Goal: Task Accomplishment & Management: Manage account settings

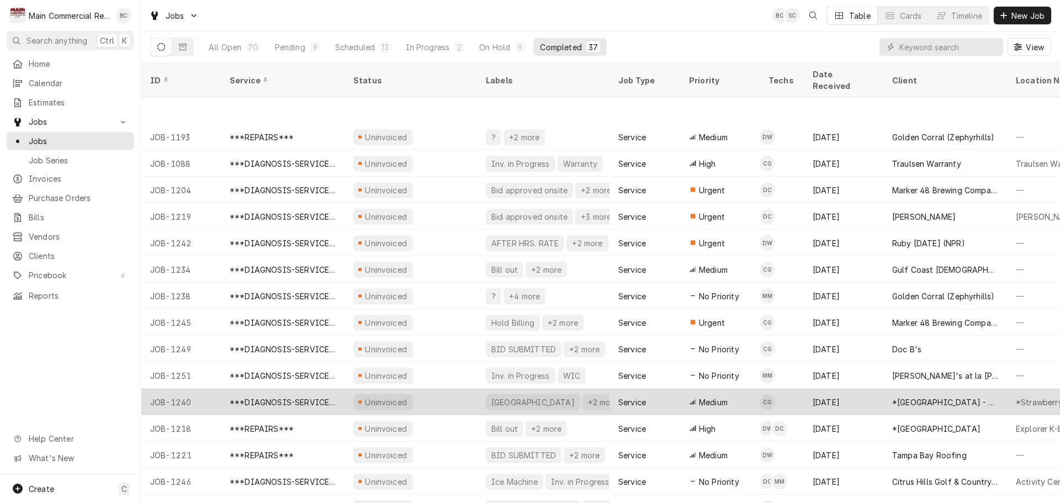
scroll to position [55, 0]
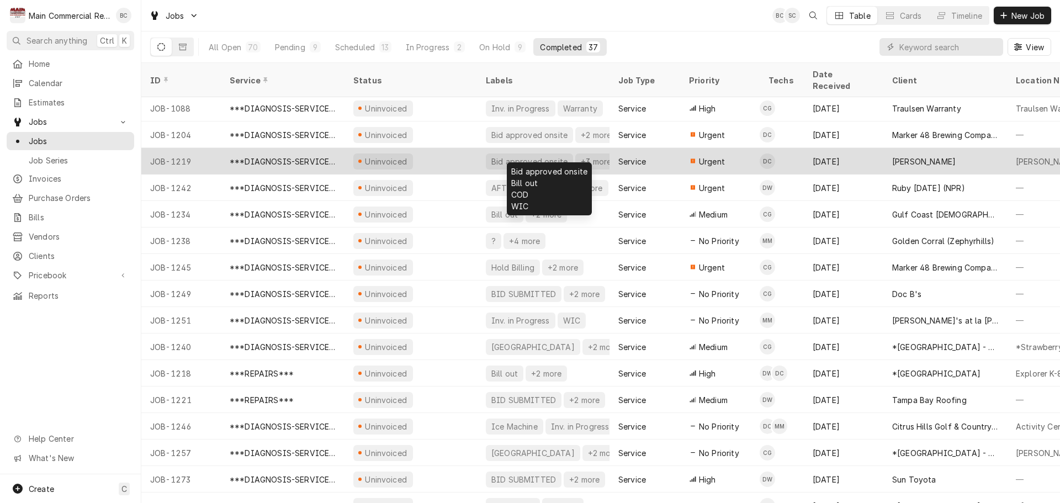
click at [548, 156] on div "Bid approved onsite" at bounding box center [529, 162] width 78 height 12
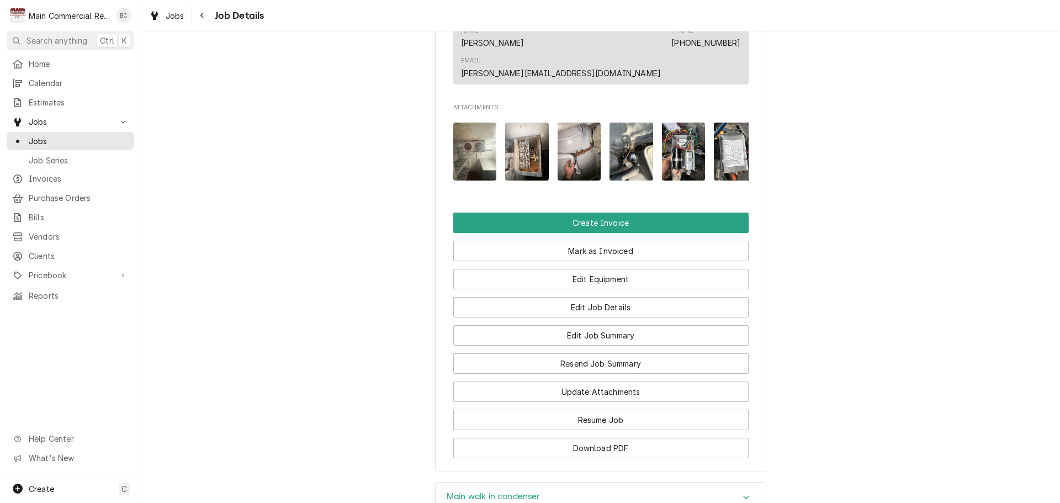
scroll to position [1049, 0]
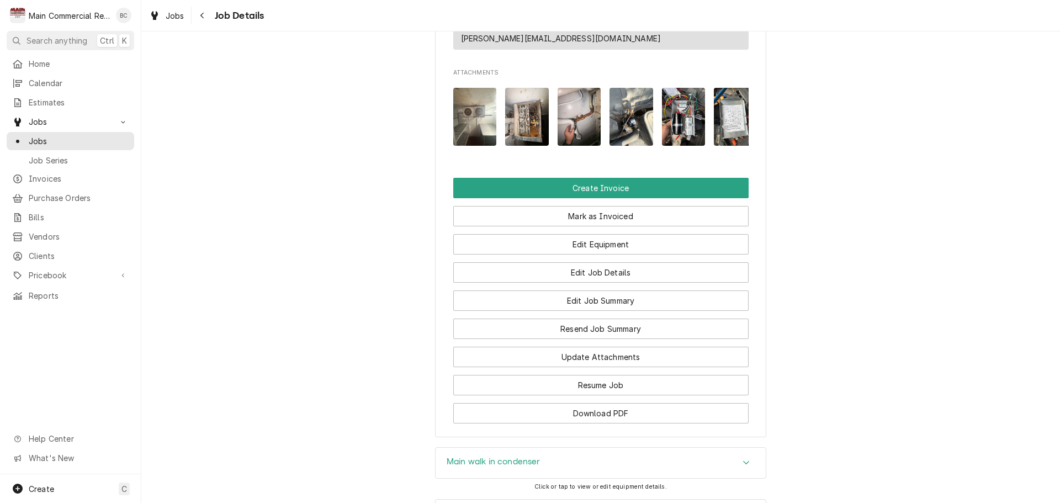
click at [480, 456] on h3 "Main walk in condenser" at bounding box center [494, 461] width 94 height 10
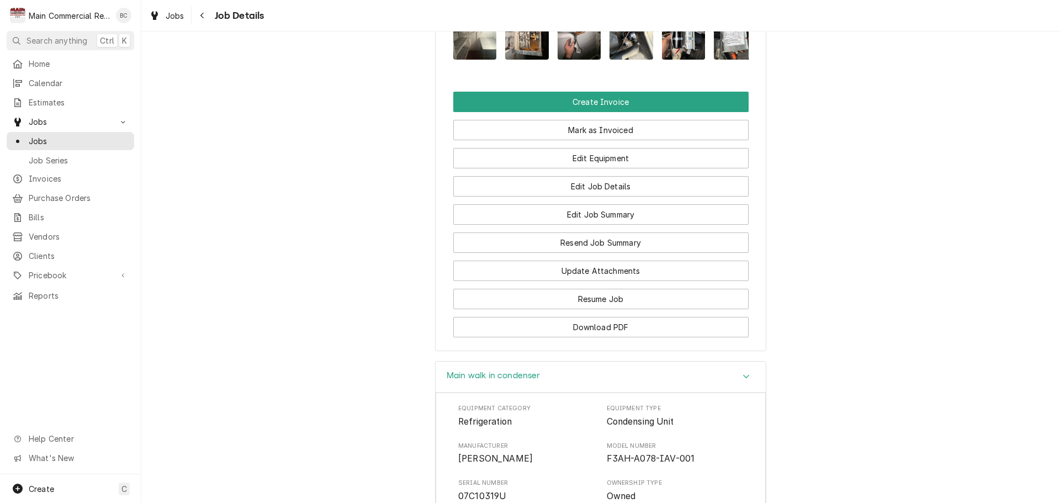
scroll to position [1159, 0]
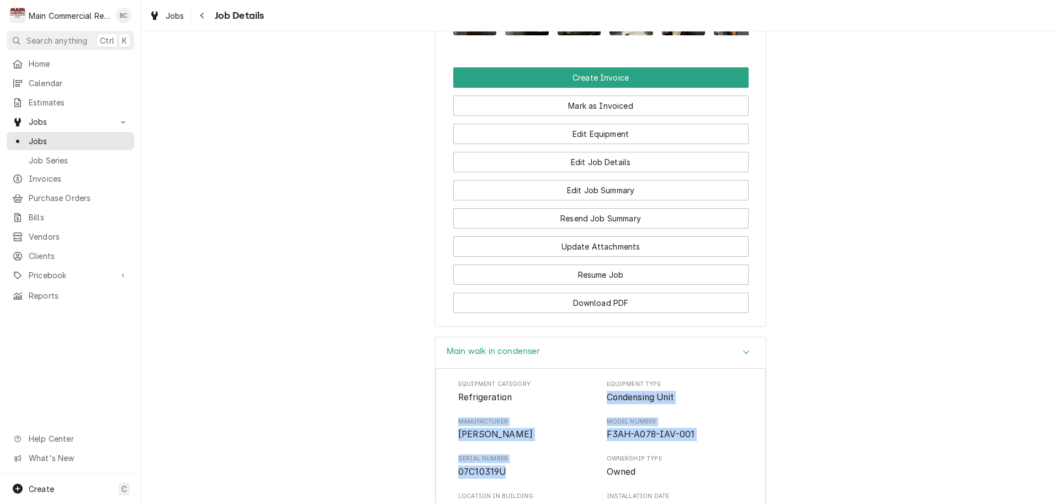
drag, startPoint x: 602, startPoint y: 354, endPoint x: 523, endPoint y: 439, distance: 116.4
click at [523, 439] on div "Equipment Category Refrigeration Equipment Type Condensing Unit Manufacturer Co…" at bounding box center [600, 485] width 285 height 210
copy div "Condensing Unit Manufacturer Copeland Model Number F3AH-A078-IAV-001 Serial Num…"
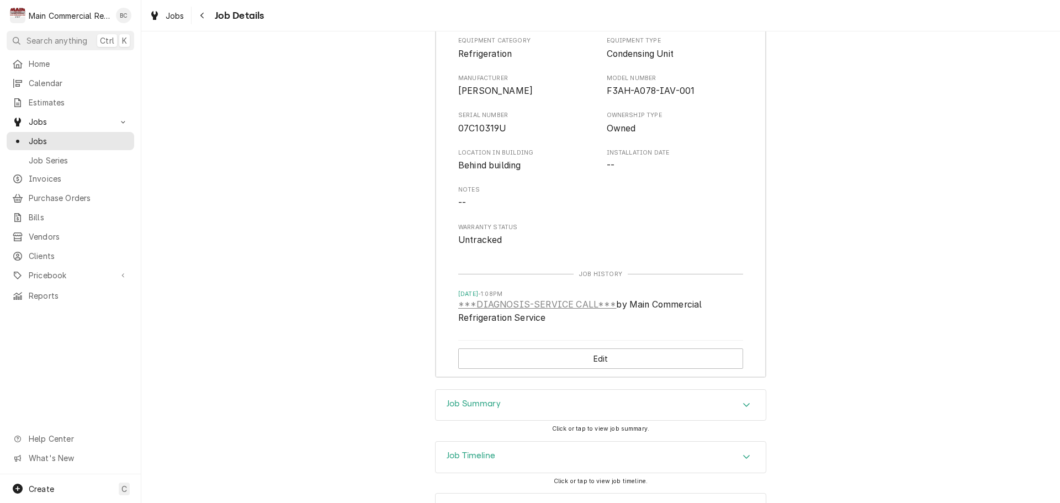
scroll to position [1506, 0]
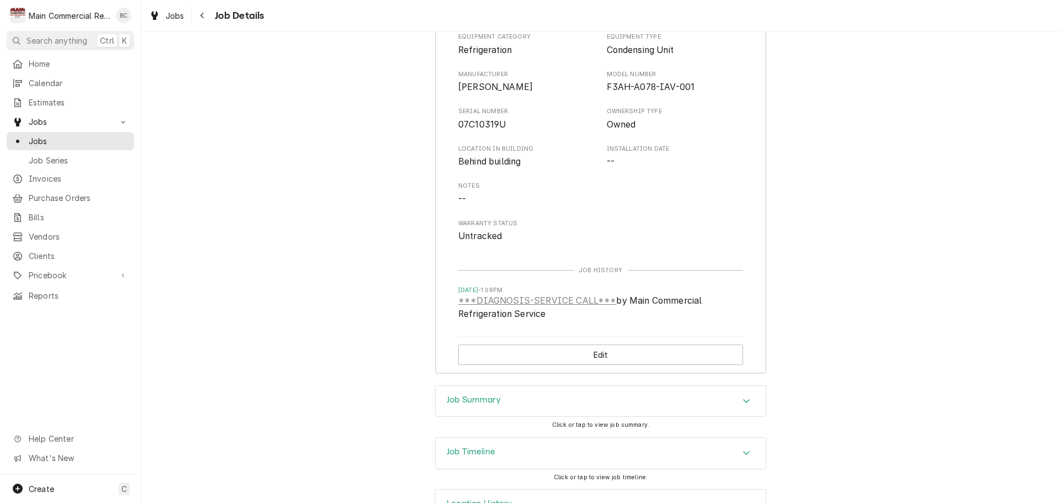
click at [470, 395] on h3 "Job Summary" at bounding box center [474, 400] width 54 height 10
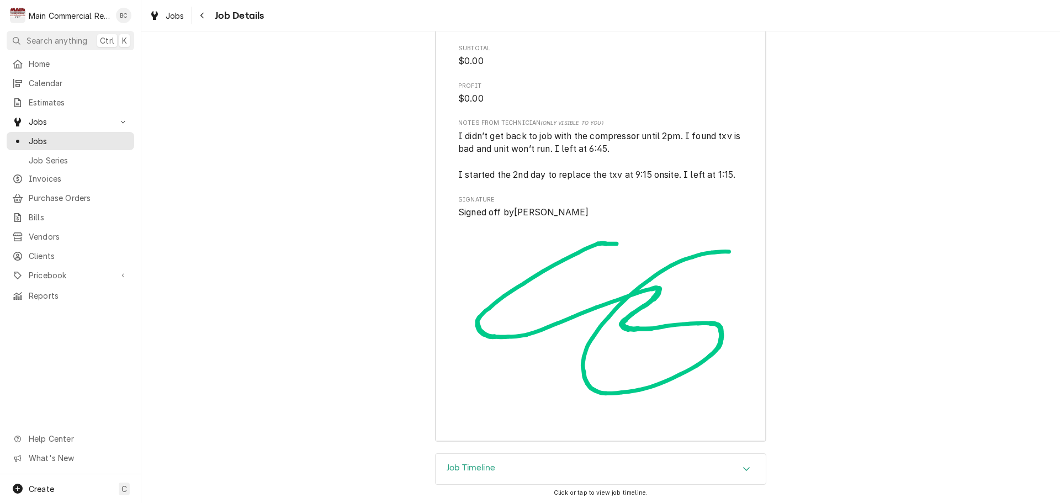
scroll to position [3307, 0]
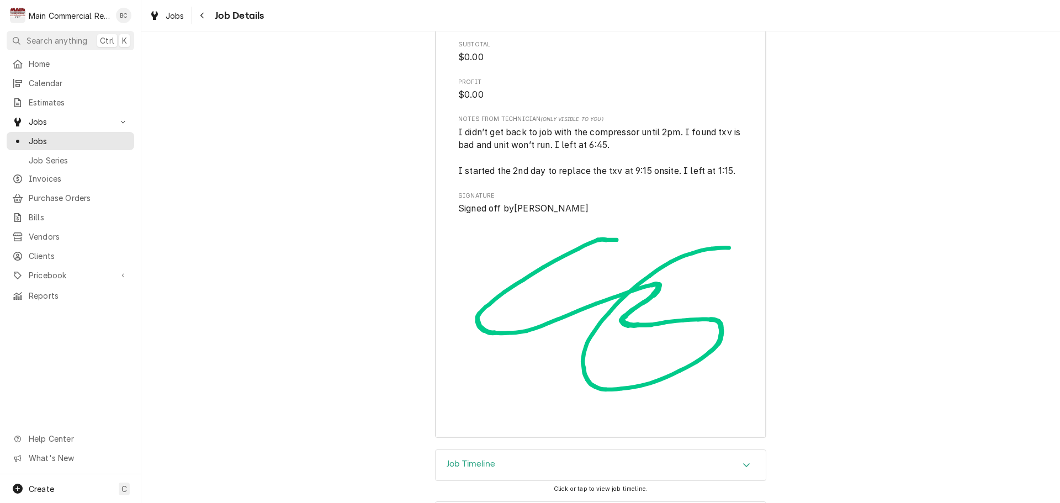
click at [456, 459] on h3 "Job Timeline" at bounding box center [471, 464] width 49 height 10
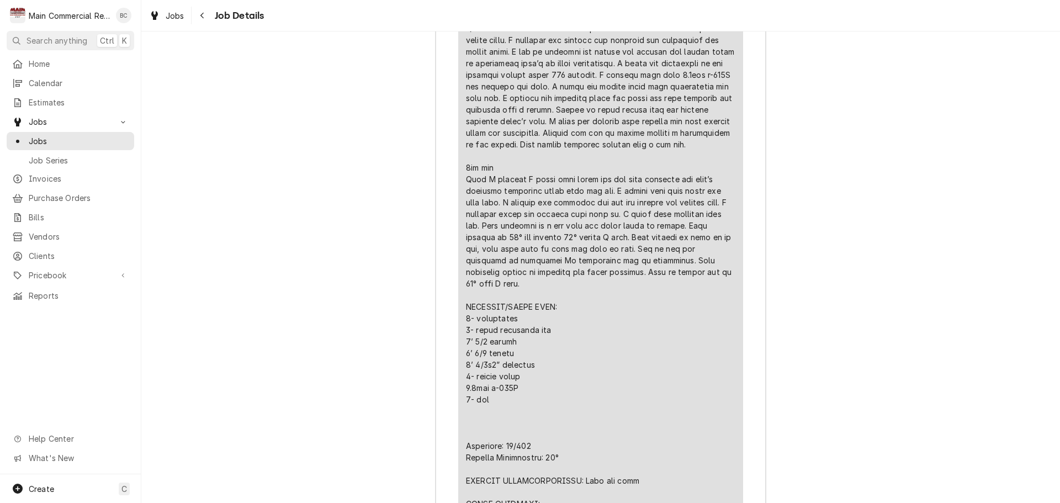
scroll to position [2502, 0]
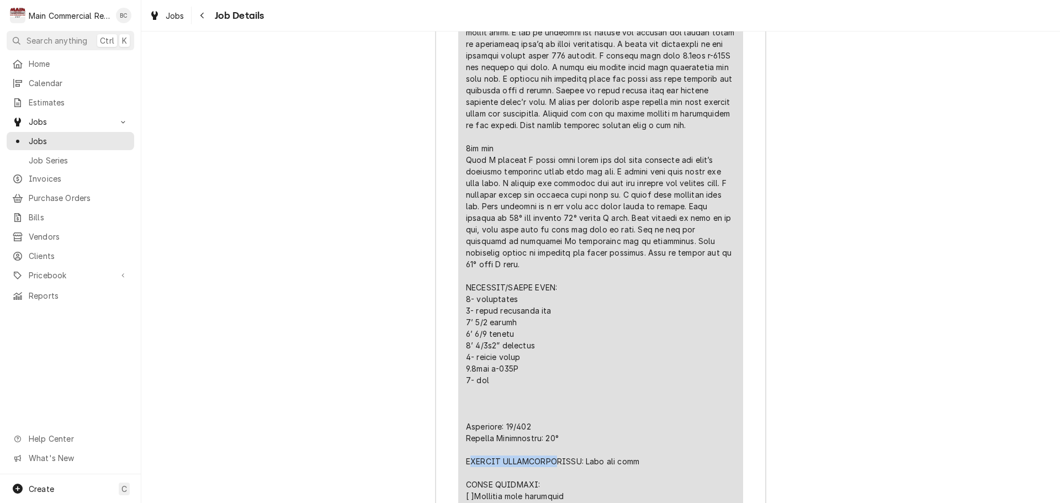
drag, startPoint x: 464, startPoint y: 409, endPoint x: 554, endPoint y: 411, distance: 90.0
click at [555, 411] on div "Line Item" at bounding box center [600, 206] width 269 height 1008
drag, startPoint x: 459, startPoint y: 411, endPoint x: 650, endPoint y: 415, distance: 191.0
click at [650, 415] on div "Short Description ***DIAGNOSIS-SERVICE CALL*** Service Date Aug 13, 2025 Hourly…" at bounding box center [600, 156] width 285 height 1126
copy div "FURTHER RECOMMENDATIONS: Hope and pray"
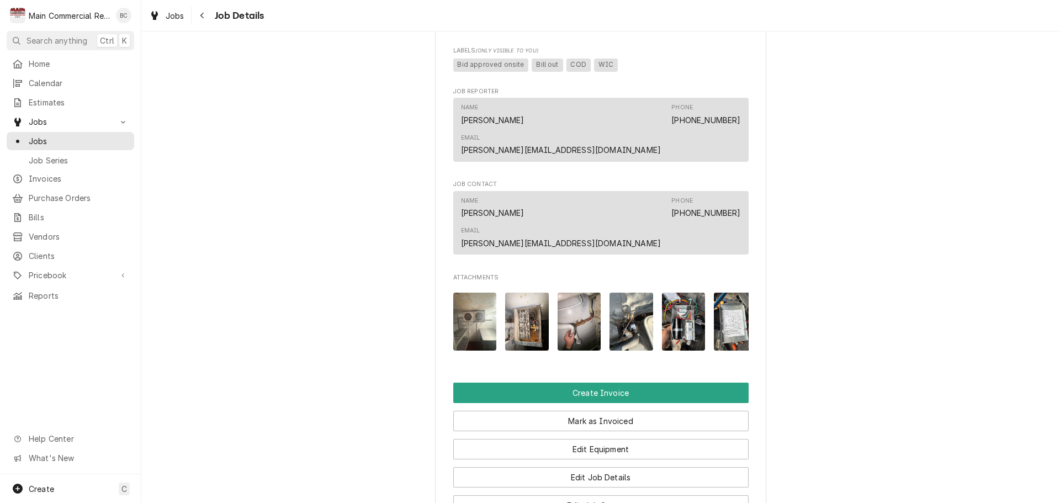
scroll to position [883, 0]
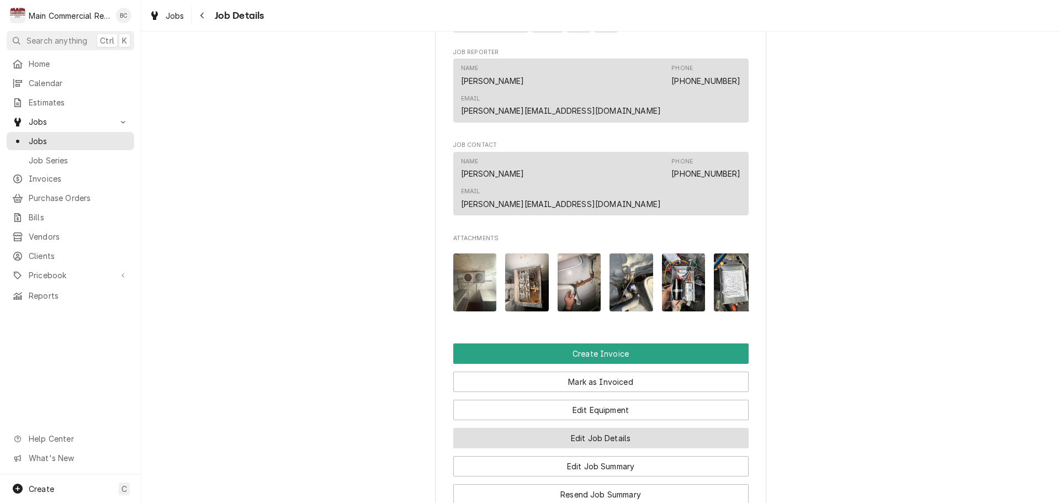
click at [589, 428] on button "Edit Job Details" at bounding box center [600, 438] width 295 height 20
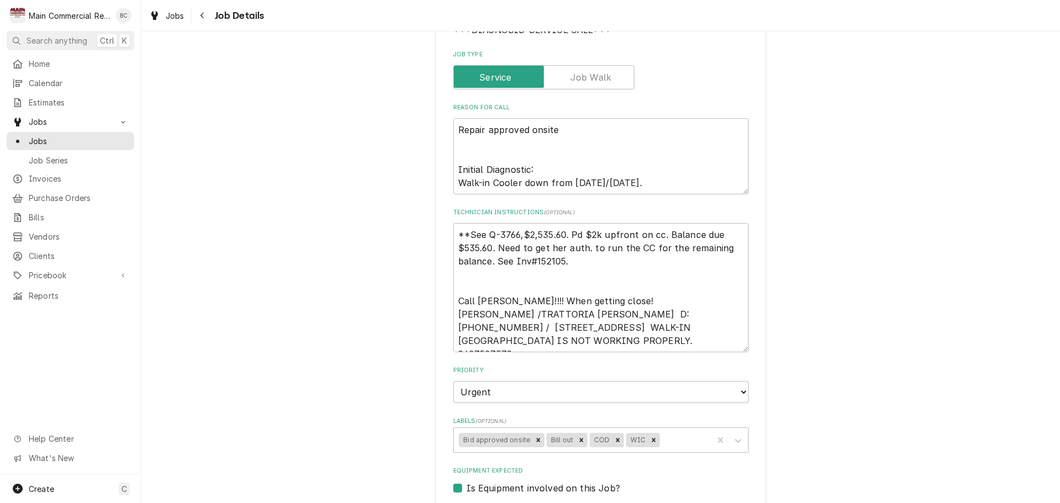
scroll to position [110, 0]
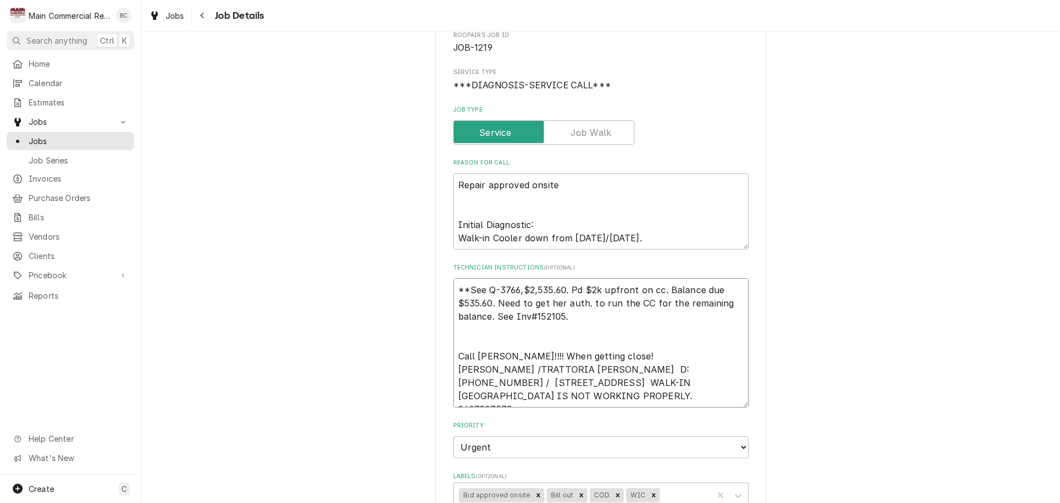
click at [453, 291] on textarea "**See Q-3766,$2,535.60. Pd $2k upfront on cc. Balance due $535.60. Need to get …" at bounding box center [600, 342] width 295 height 129
type textarea "x"
type textarea "**See Q-3766,$2,535.60. Pd $2k upfront on cc. Balance due $535.60. Need to get …"
type textarea "x"
type textarea "i **See Q-3766,$2,535.60. Pd $2k upfront on cc. Balance due $535.60. Need to ge…"
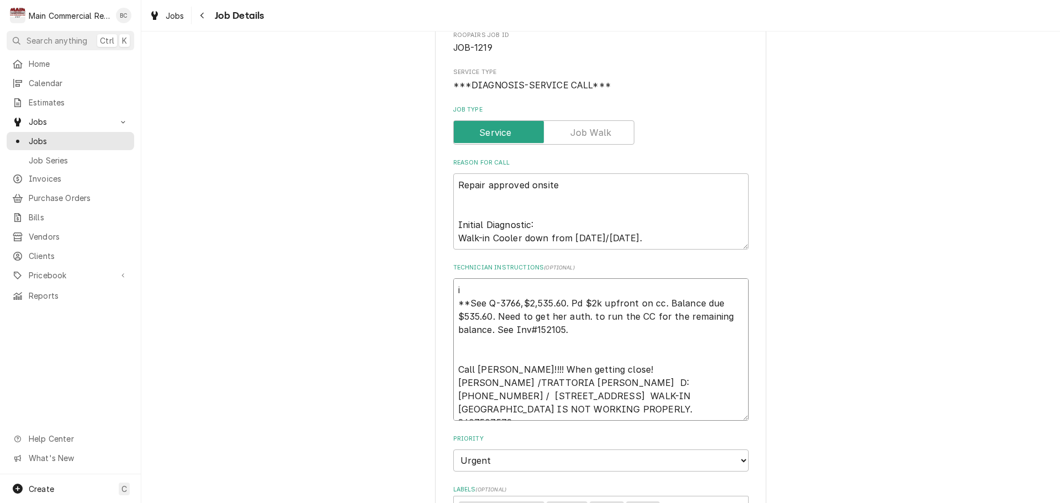
type textarea "x"
type textarea "inv **See Q-3766,$2,535.60. Pd $2k upfront on cc. Balance due $535.60. Need to …"
type textarea "x"
type textarea "inv# **See Q-3766,$2,535.60. Pd $2k upfront on cc. Balance due $535.60. Need to…"
type textarea "x"
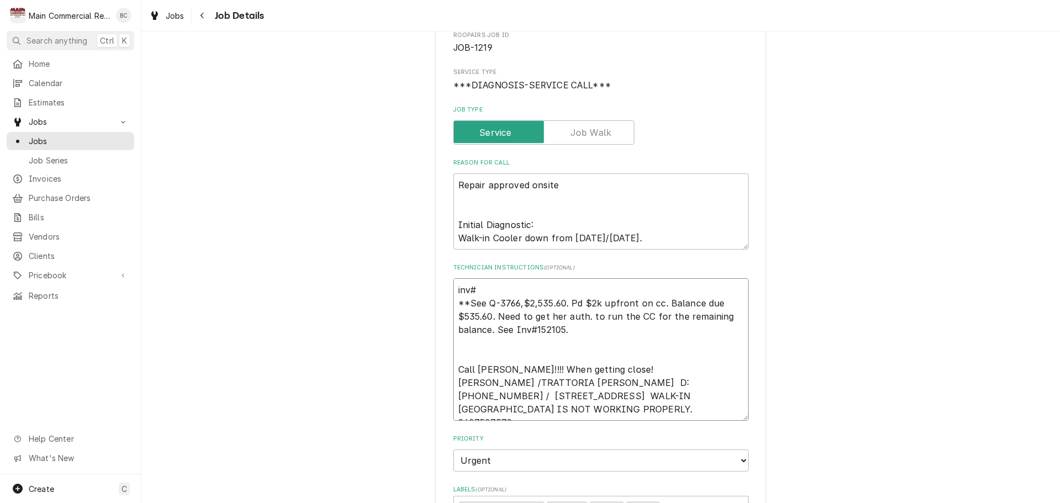
type textarea "inv#1 **See Q-3766,$2,535.60. Pd $2k upfront on cc. Balance due $535.60. Need t…"
type textarea "x"
type textarea "inv#15 **See Q-3766,$2,535.60. Pd $2k upfront on cc. Balance due $535.60. Need …"
type textarea "x"
type textarea "inv#152 **See Q-3766,$2,535.60. Pd $2k upfront on cc. Balance due $535.60. Need…"
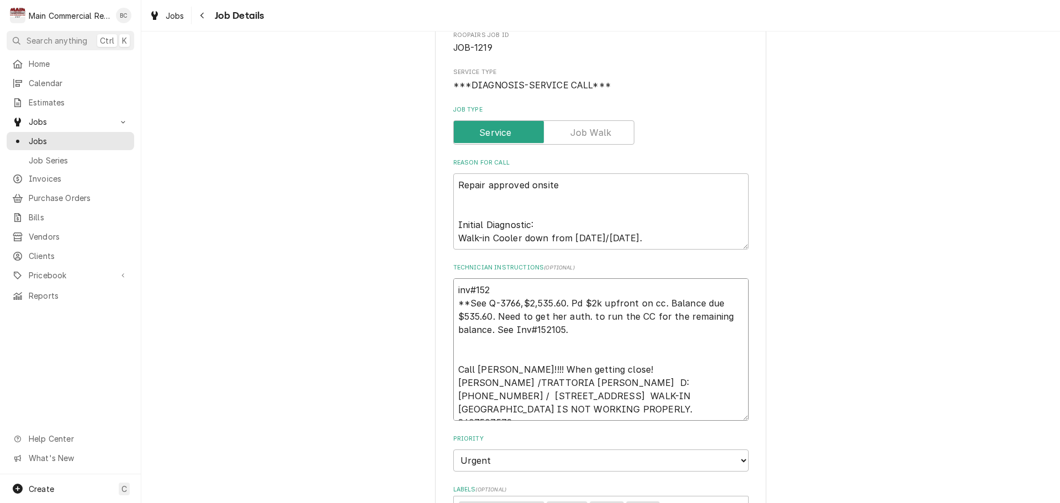
type textarea "x"
type textarea "inv#1521 **See Q-3766,$2,535.60. Pd $2k upfront on cc. Balance due $535.60. Nee…"
type textarea "x"
type textarea "inv#15210 **See Q-3766,$2,535.60. Pd $2k upfront on cc. Balance due $535.60. Ne…"
type textarea "x"
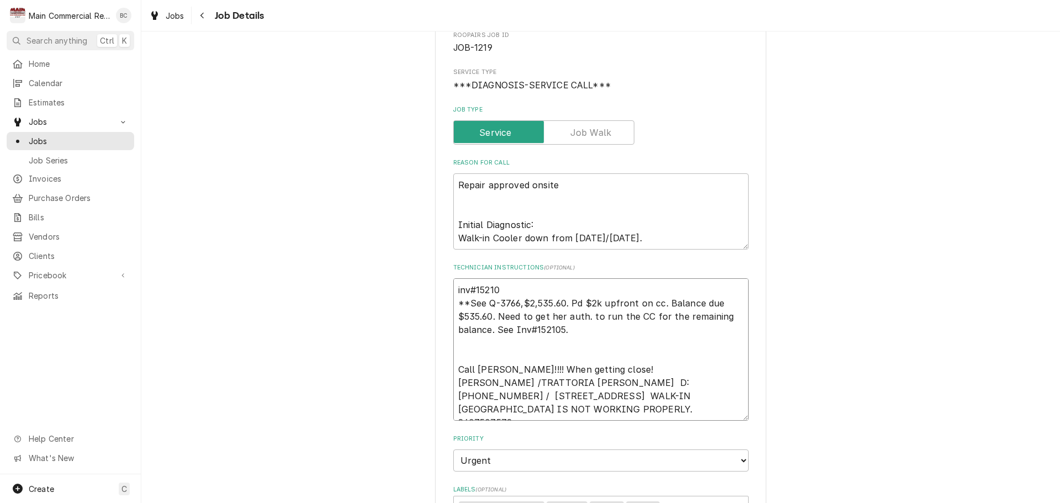
type textarea "inv#152105 **See Q-3766,$2,535.60. Pd $2k upfront on cc. Balance due $535.60. N…"
type textarea "x"
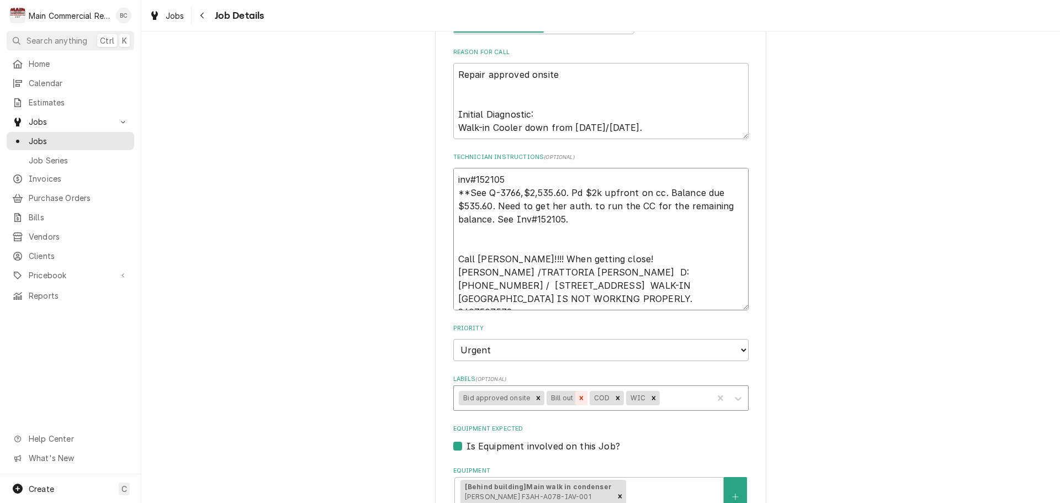
click at [580, 397] on icon "Remove Bill out" at bounding box center [582, 398] width 4 height 4
type textarea "inv#152105 **See Q-3766,$2,535.60. Pd $2k upfront on cc. Balance due $535.60. N…"
type textarea "x"
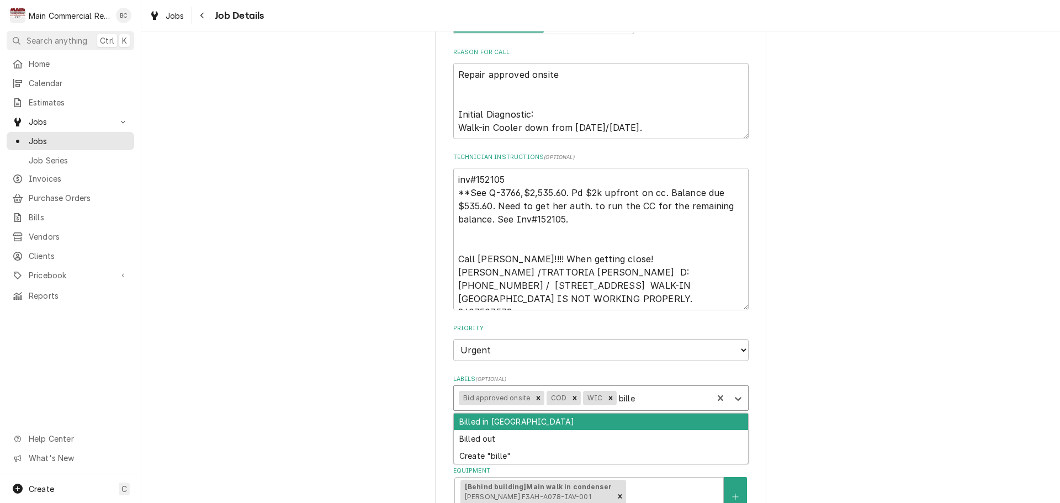
type input "billed"
click at [521, 426] on div "Billed in QBO" at bounding box center [601, 421] width 294 height 17
type textarea "x"
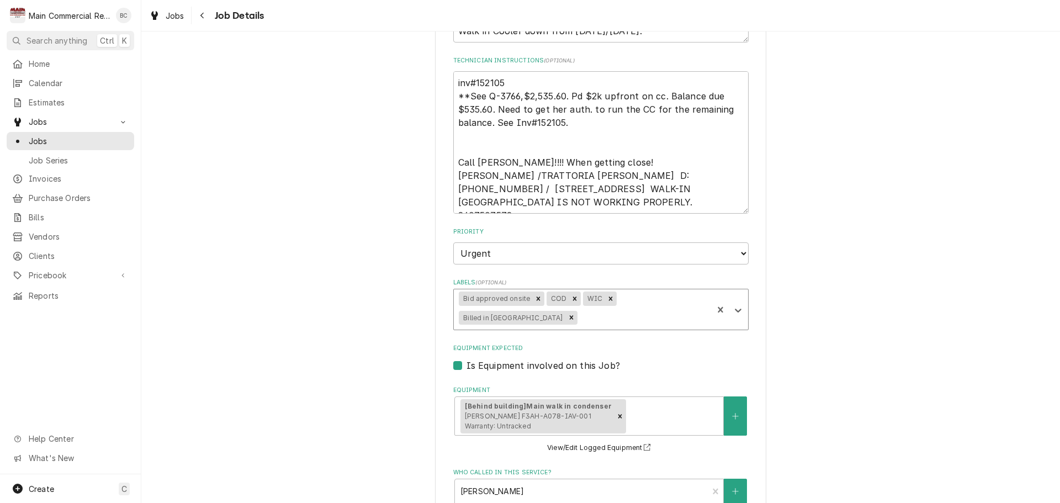
scroll to position [331, 0]
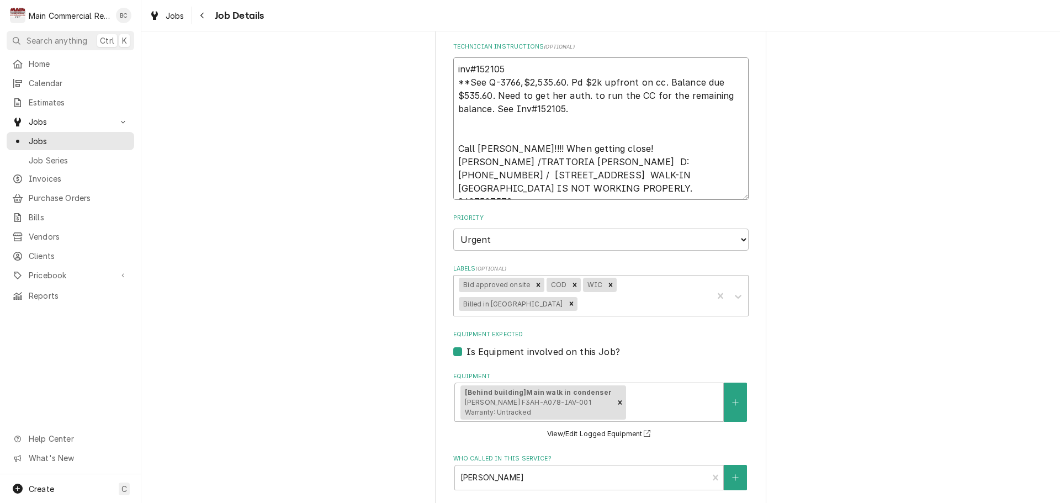
drag, startPoint x: 506, startPoint y: 66, endPoint x: 444, endPoint y: 60, distance: 61.6
click at [444, 60] on div "Trattoria Pasquale Trattoria Pasquale / 3671 S West Shore Blvd, Tampa, FL 33629…" at bounding box center [600, 296] width 331 height 1148
type textarea "x"
type textarea "**See Q-3766,$2,535.60. Pd $2k upfront on cc. Balance due $535.60. Need to get …"
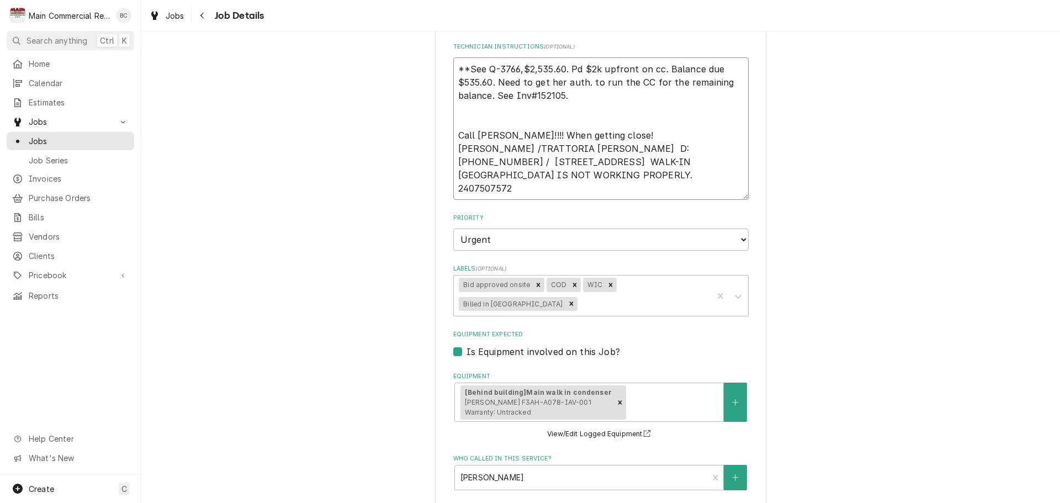
type textarea "x"
type textarea "**See Q-3766,$2,535.60. Pd $2k upfront on cc. Balance due $535.60. Need to get …"
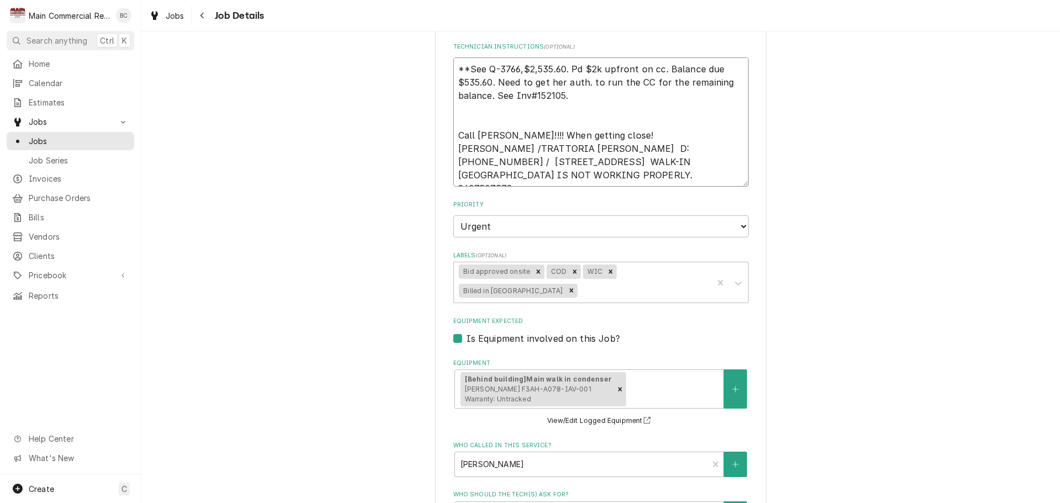
type textarea "x"
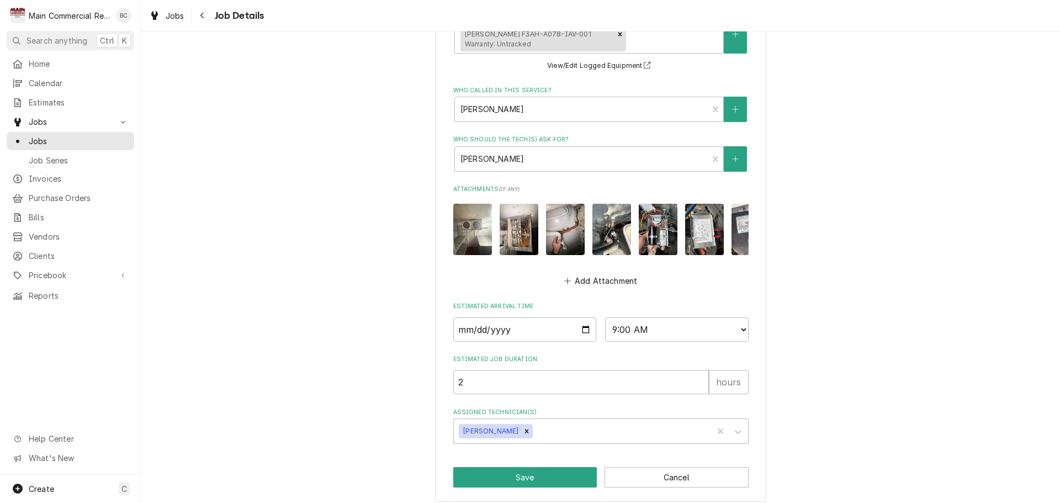
scroll to position [687, 0]
type textarea "**See Q-3766,$2,535.60. Pd $2k upfront on cc. Balance due $535.60. Need to get …"
click at [515, 471] on button "Save" at bounding box center [525, 476] width 144 height 20
type textarea "x"
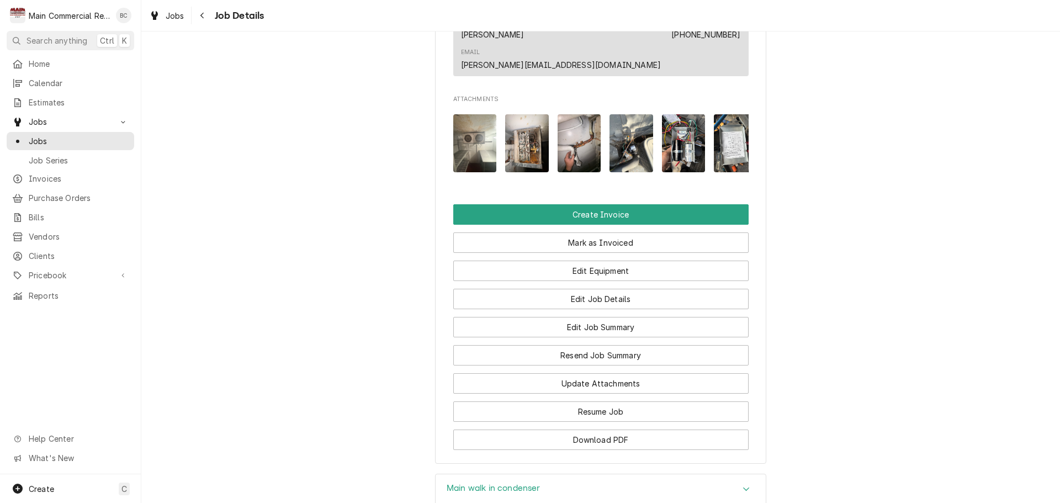
scroll to position [1049, 0]
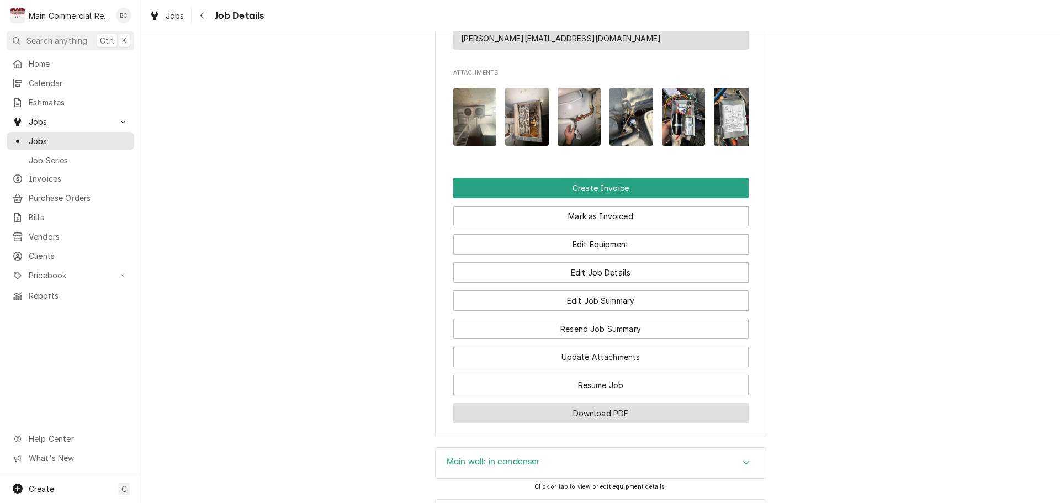
click at [581, 403] on button "Download PDF" at bounding box center [600, 413] width 295 height 20
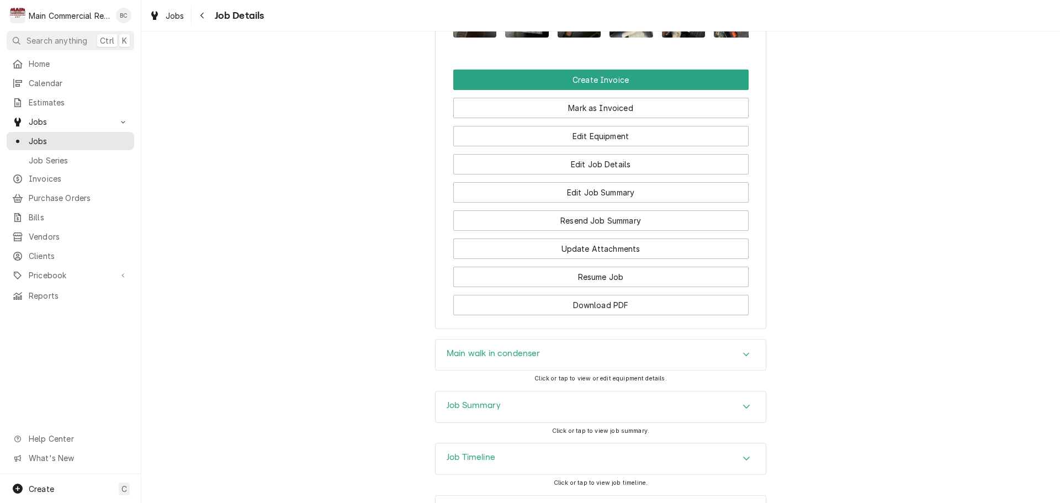
scroll to position [1162, 0]
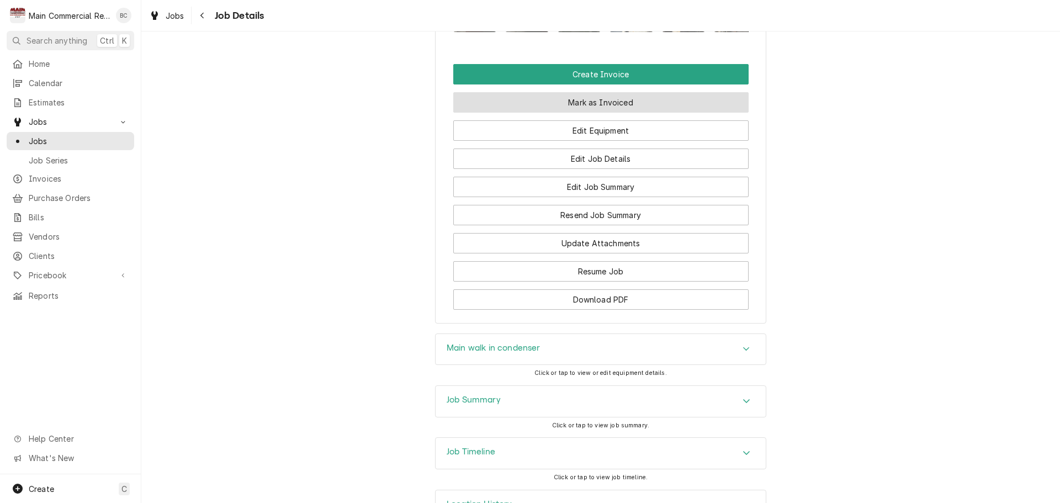
click at [605, 92] on button "Mark as Invoiced" at bounding box center [600, 102] width 295 height 20
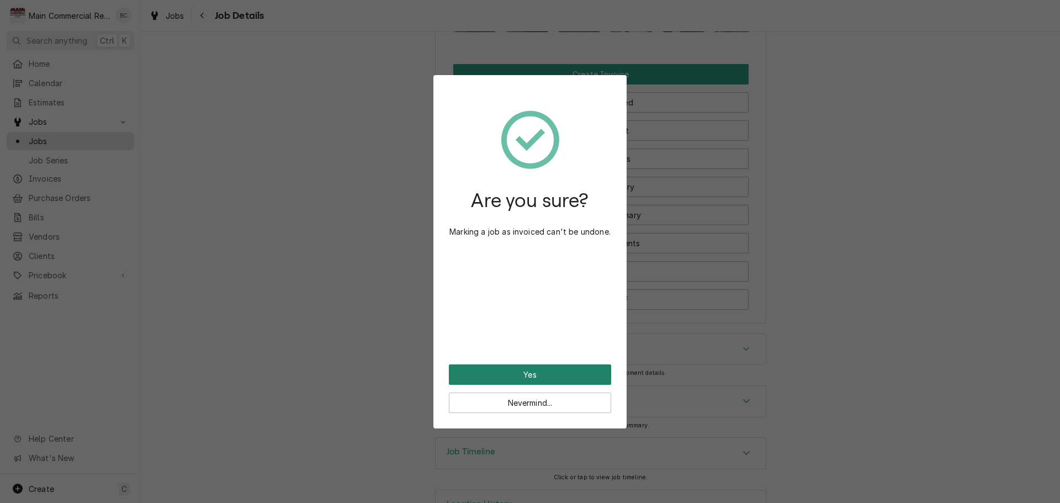
click at [519, 376] on button "Yes" at bounding box center [530, 374] width 162 height 20
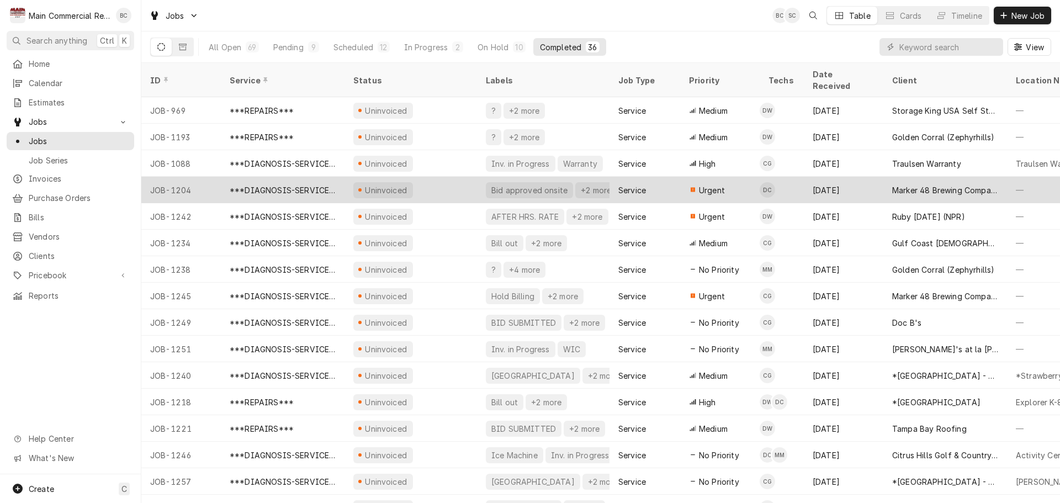
click at [508, 184] on div "Bid approved onsite" at bounding box center [529, 190] width 78 height 12
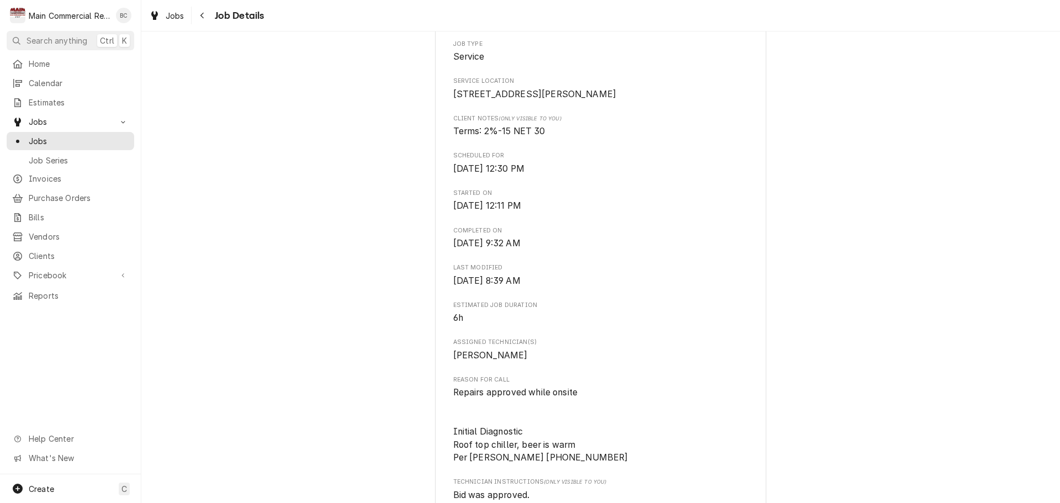
scroll to position [55, 0]
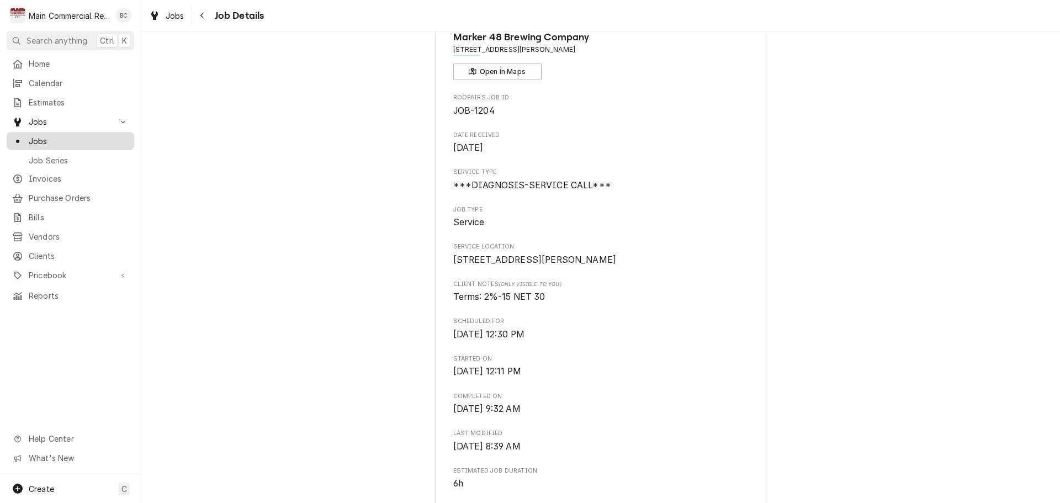
click at [66, 140] on span "Jobs" at bounding box center [79, 141] width 100 height 12
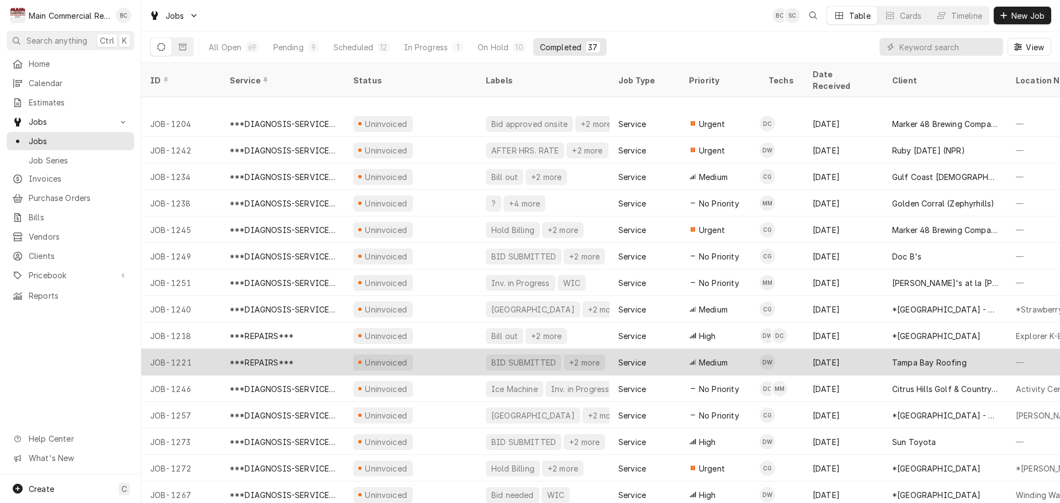
scroll to position [146, 0]
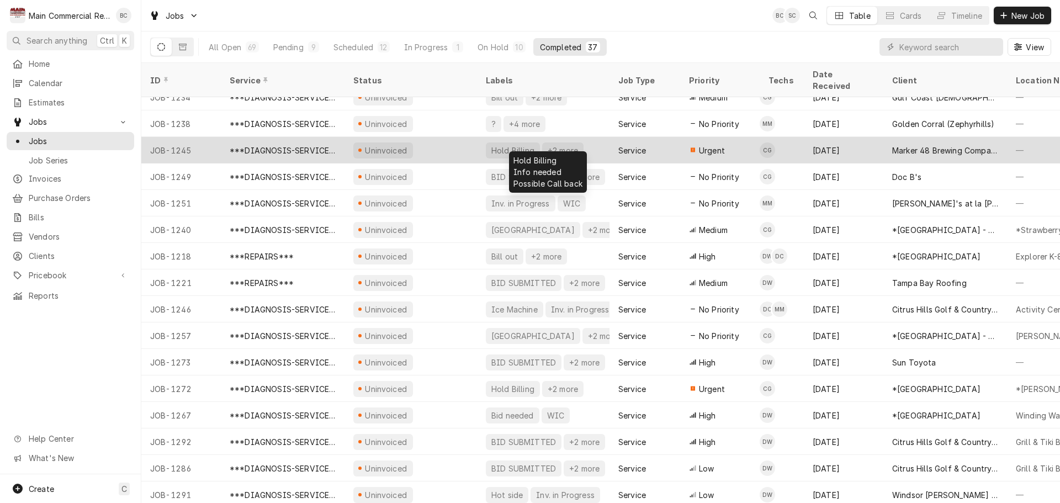
click at [505, 145] on div "Hold Billing" at bounding box center [512, 151] width 45 height 12
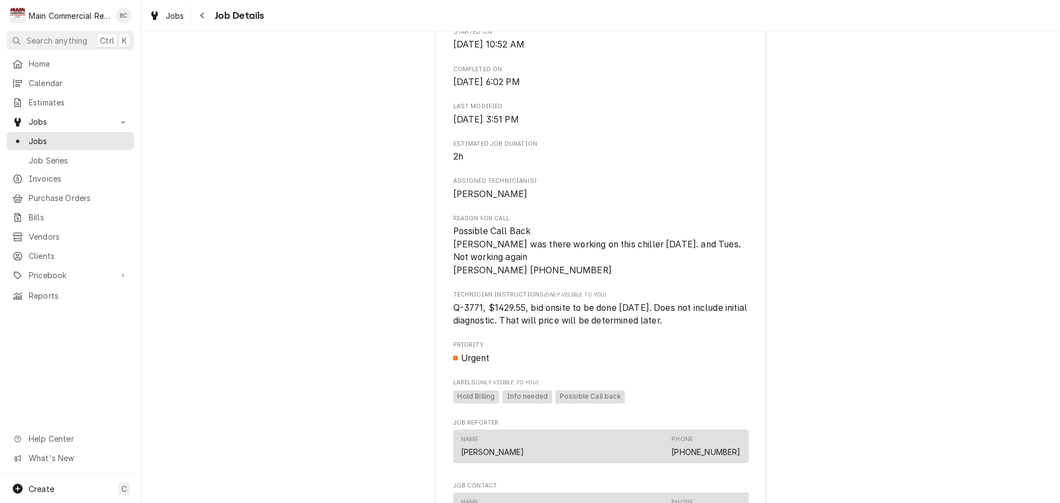
scroll to position [386, 0]
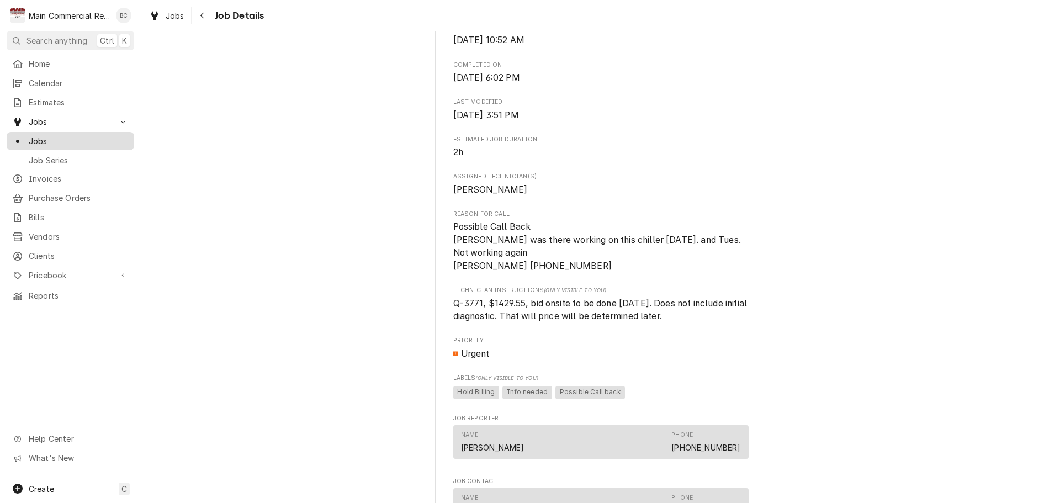
click at [72, 135] on span "Jobs" at bounding box center [79, 141] width 100 height 12
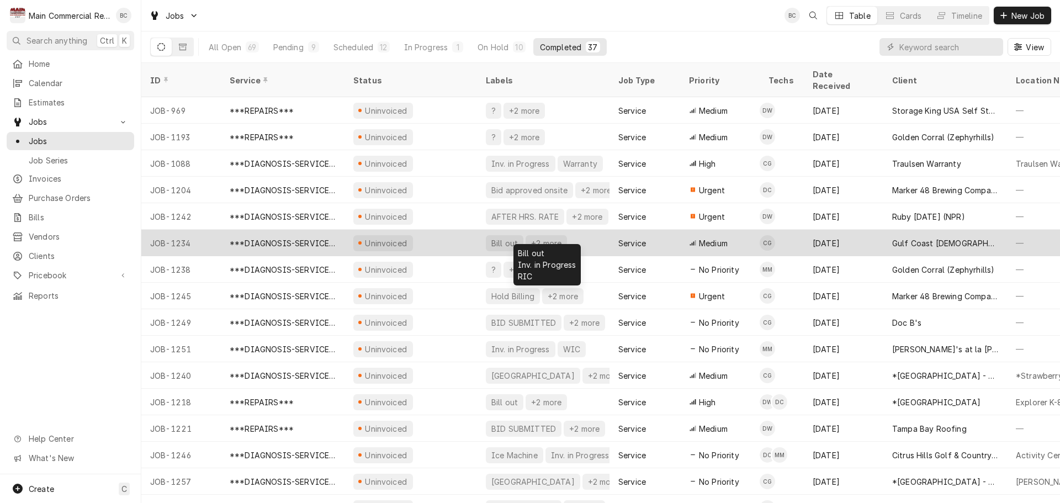
click at [491, 237] on div "Bill out" at bounding box center [504, 243] width 29 height 12
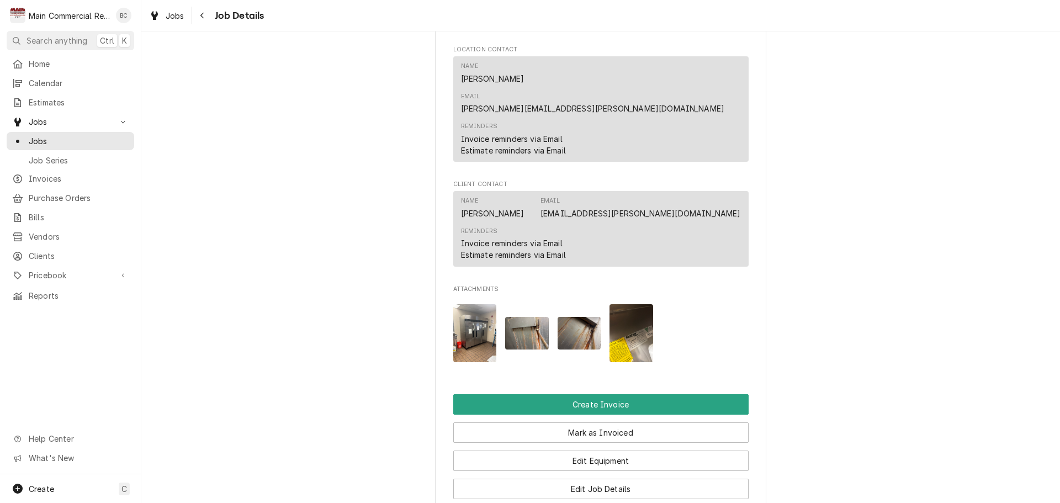
scroll to position [883, 0]
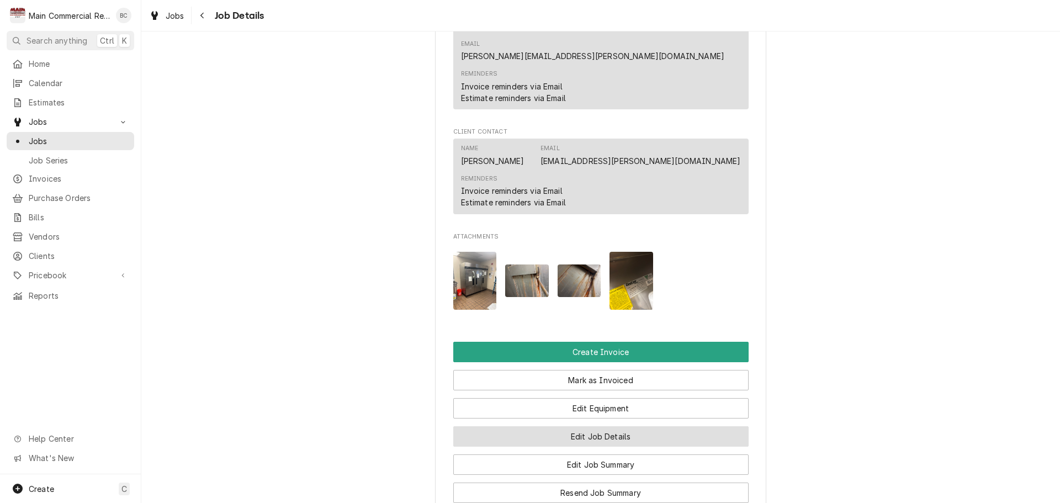
click at [584, 426] on button "Edit Job Details" at bounding box center [600, 436] width 295 height 20
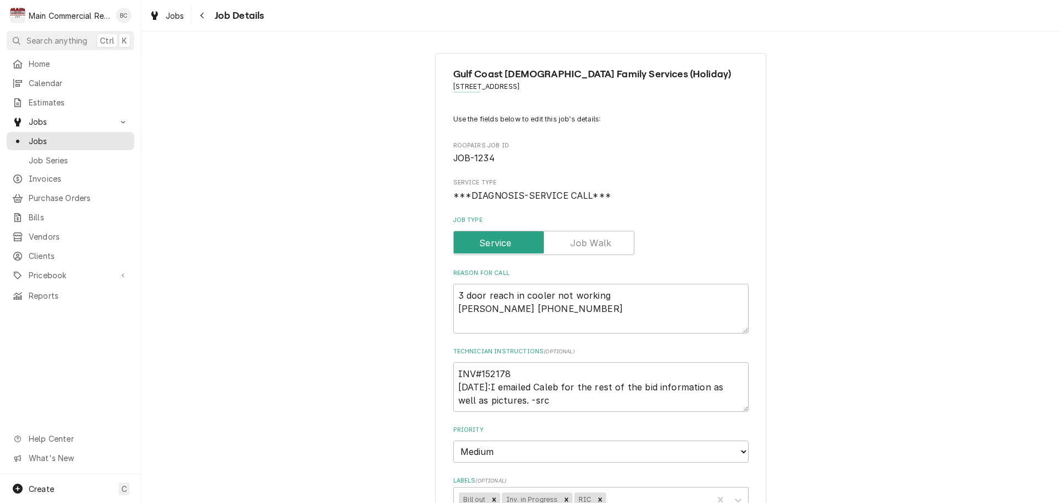
scroll to position [110, 0]
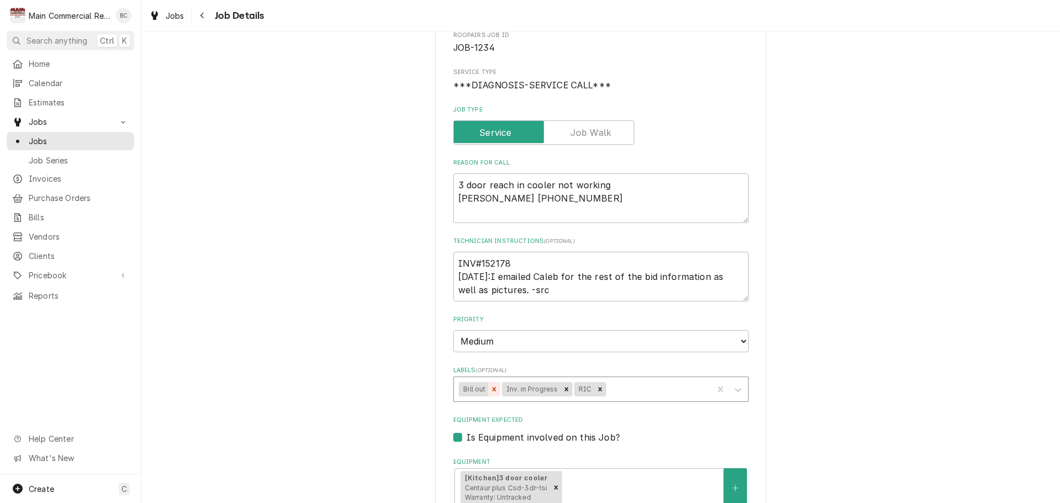
click at [490, 391] on icon "Remove Bill out" at bounding box center [494, 389] width 8 height 8
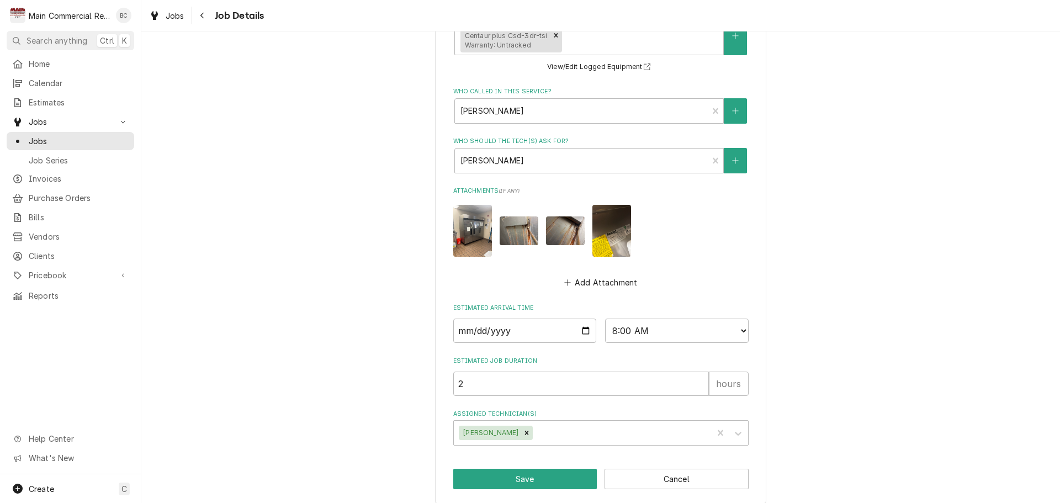
scroll to position [572, 0]
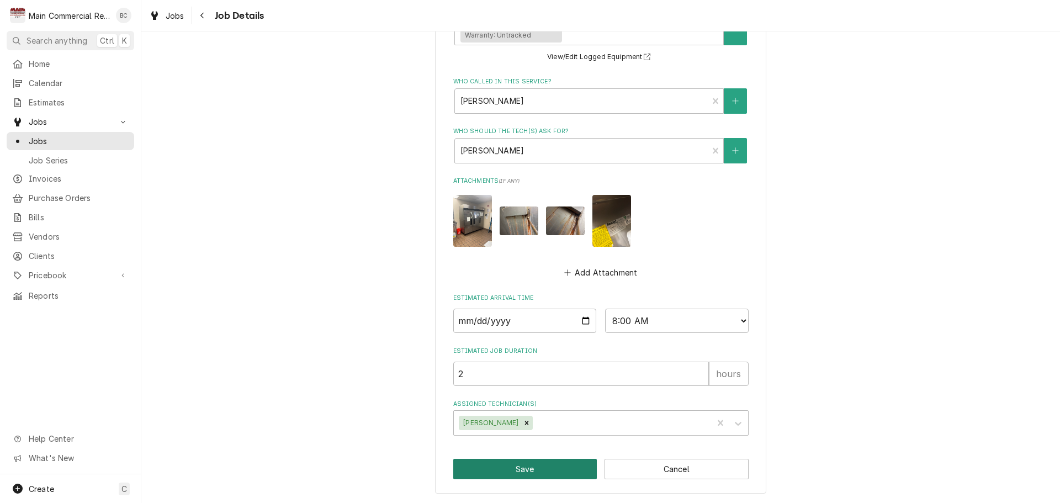
click at [519, 471] on button "Save" at bounding box center [525, 469] width 144 height 20
type textarea "x"
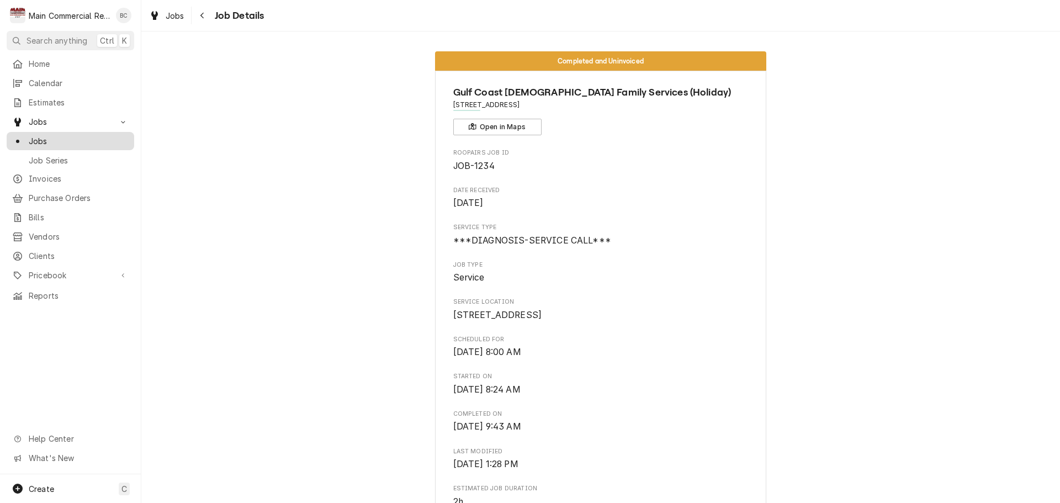
click at [51, 135] on span "Jobs" at bounding box center [79, 141] width 100 height 12
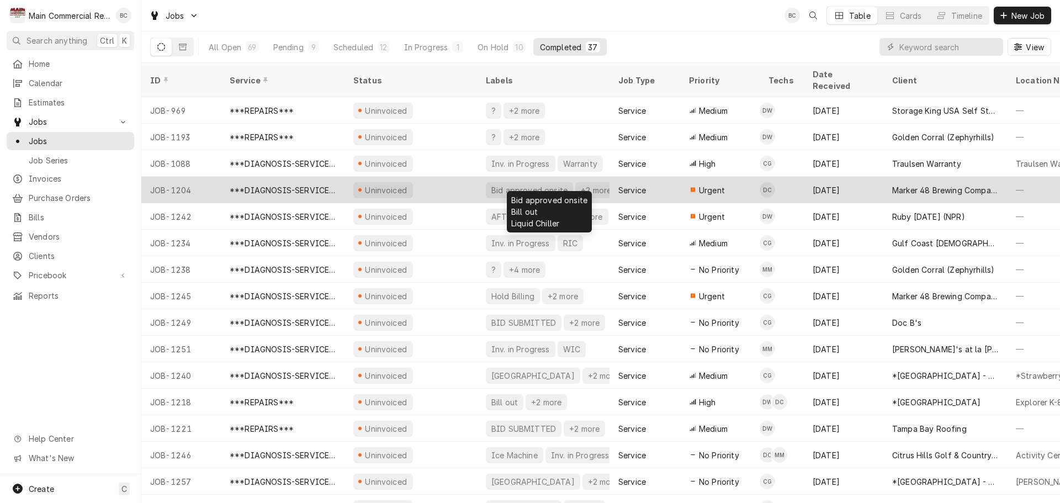
click at [514, 184] on div "Bid approved onsite" at bounding box center [529, 190] width 78 height 12
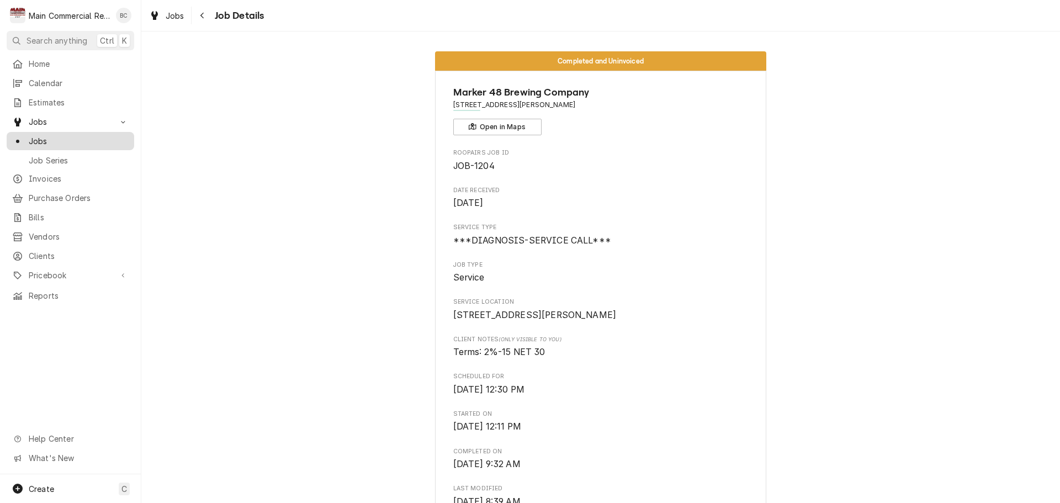
click at [108, 140] on span "Jobs" at bounding box center [79, 141] width 100 height 12
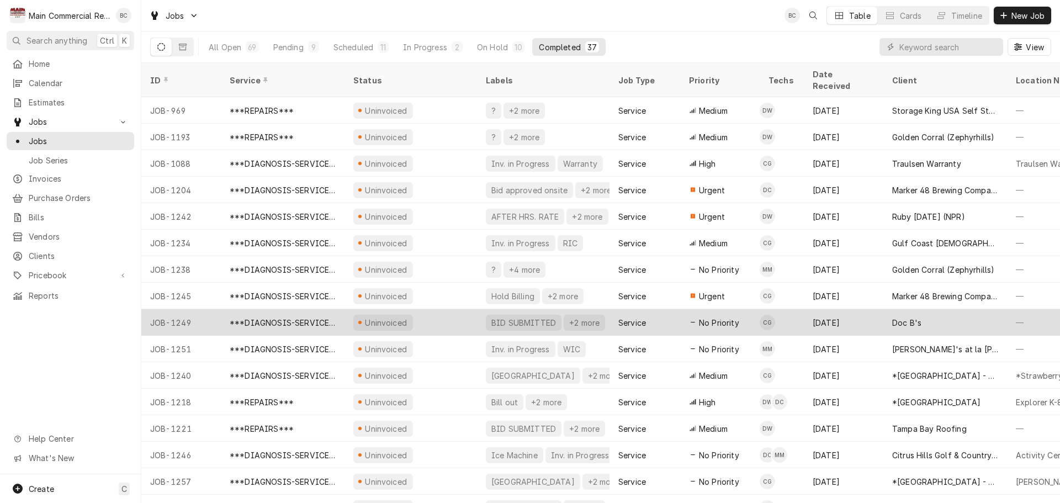
click at [493, 317] on div "BID SUBMITTED" at bounding box center [523, 323] width 67 height 12
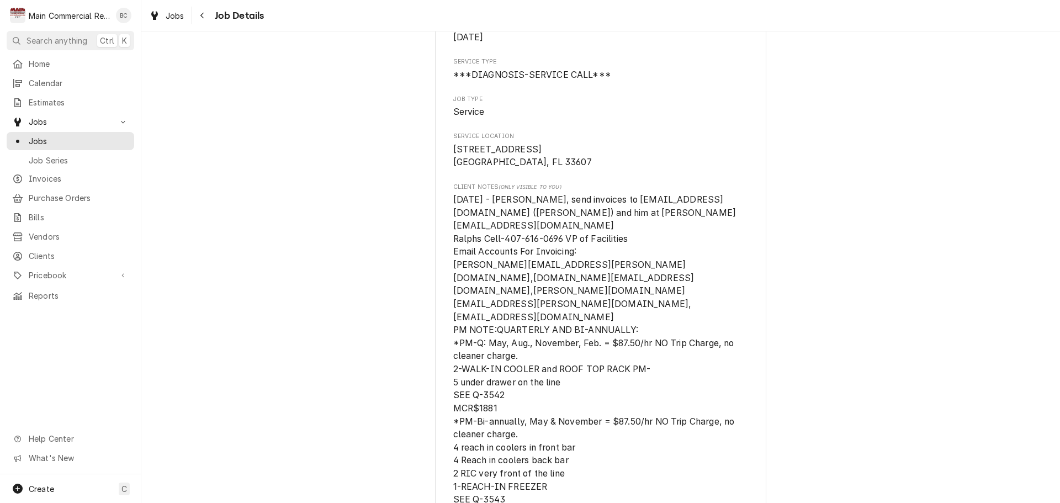
scroll to position [221, 0]
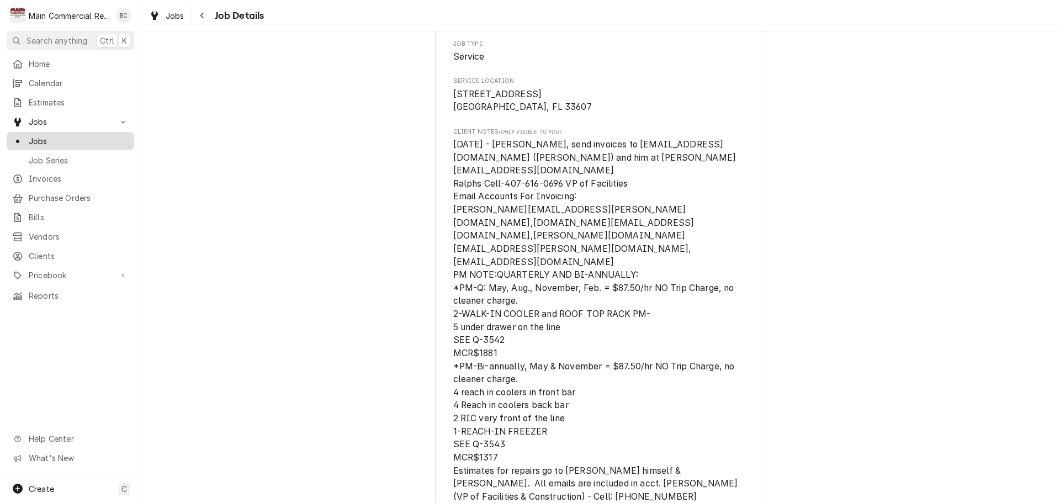
click at [82, 135] on span "Jobs" at bounding box center [79, 141] width 100 height 12
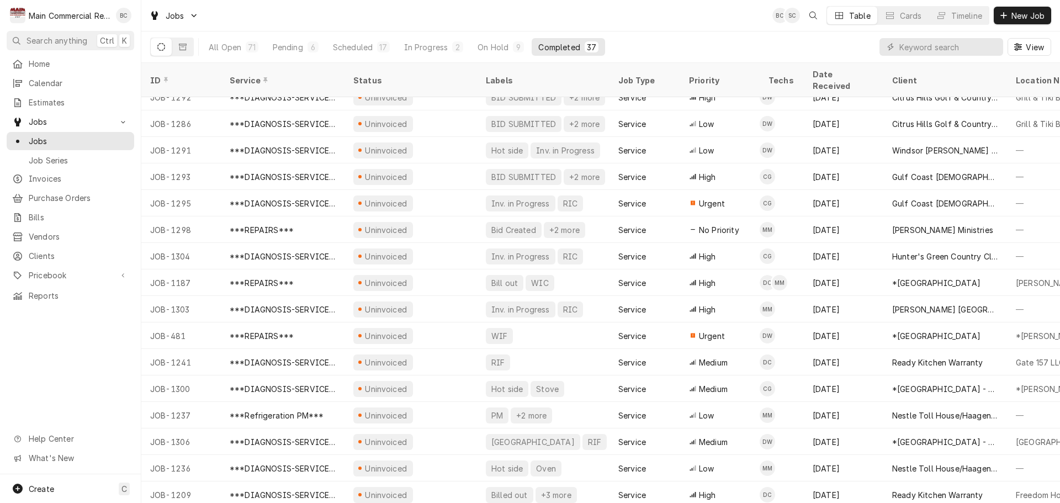
scroll to position [570, 0]
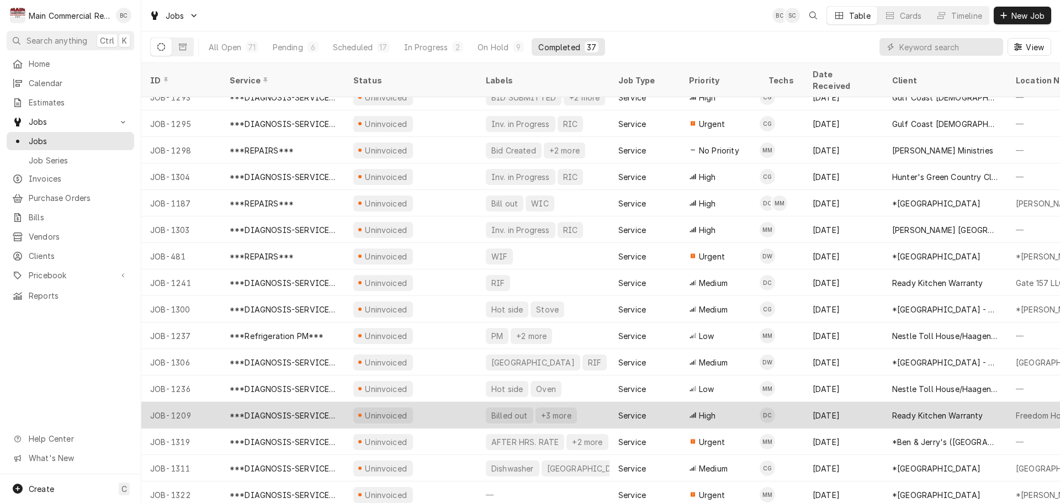
click at [501, 410] on div "Billed out" at bounding box center [509, 416] width 39 height 12
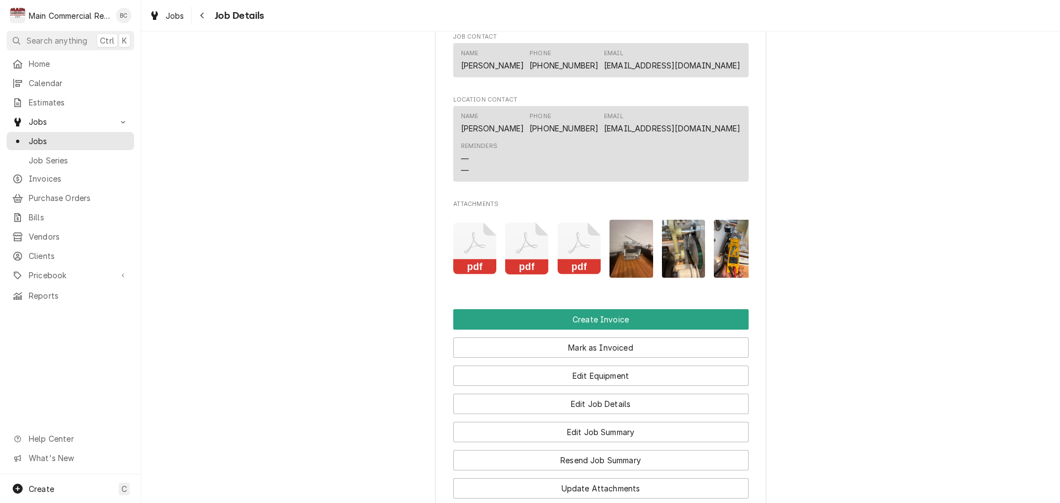
scroll to position [1380, 0]
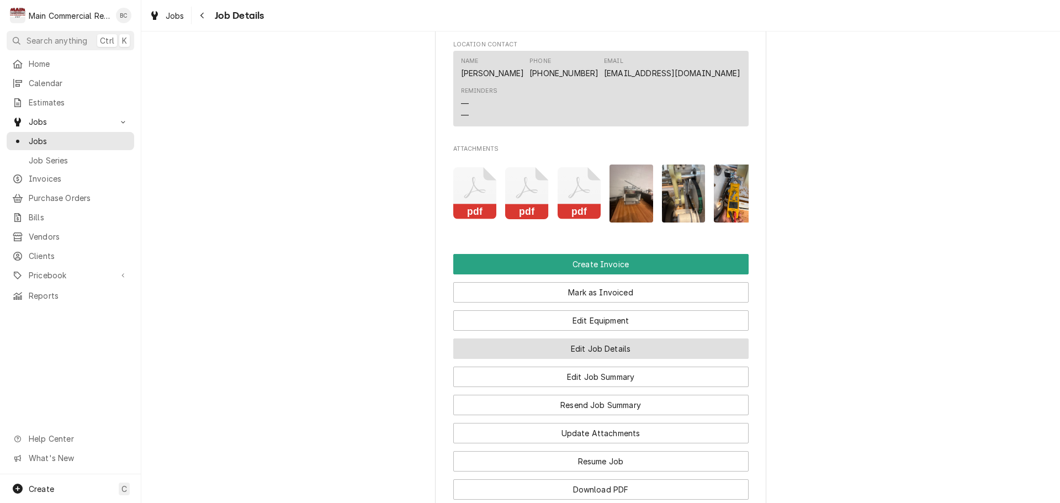
click at [614, 359] on button "Edit Job Details" at bounding box center [600, 348] width 295 height 20
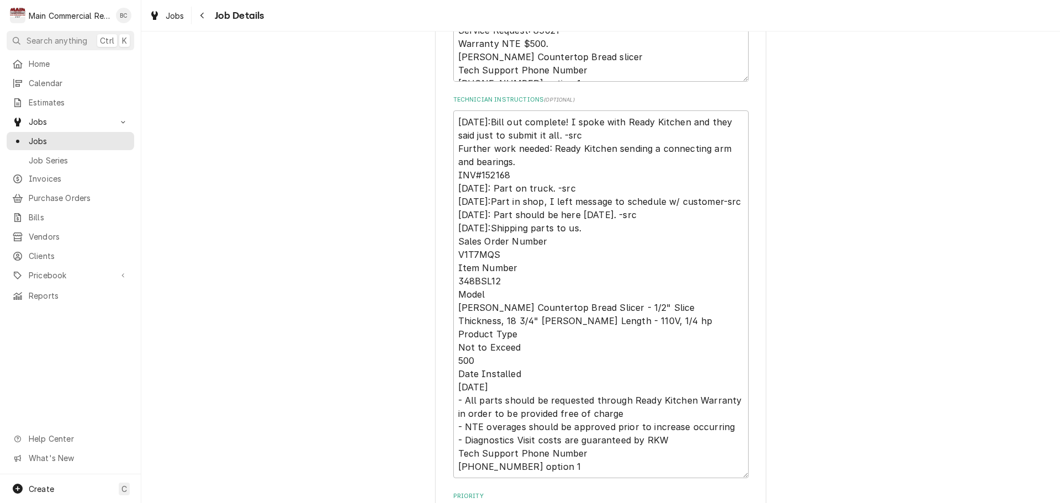
scroll to position [497, 0]
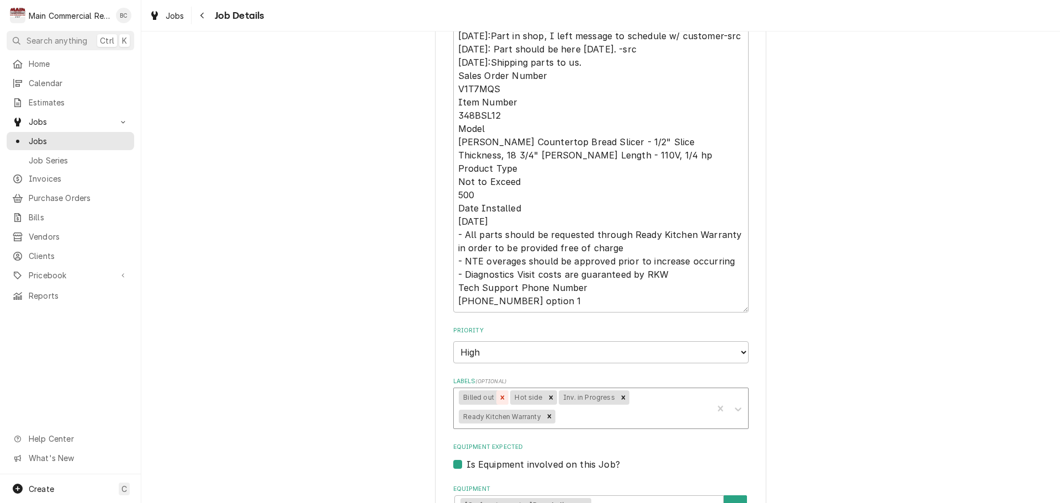
click at [498, 396] on icon "Remove Billed out" at bounding box center [502, 398] width 8 height 8
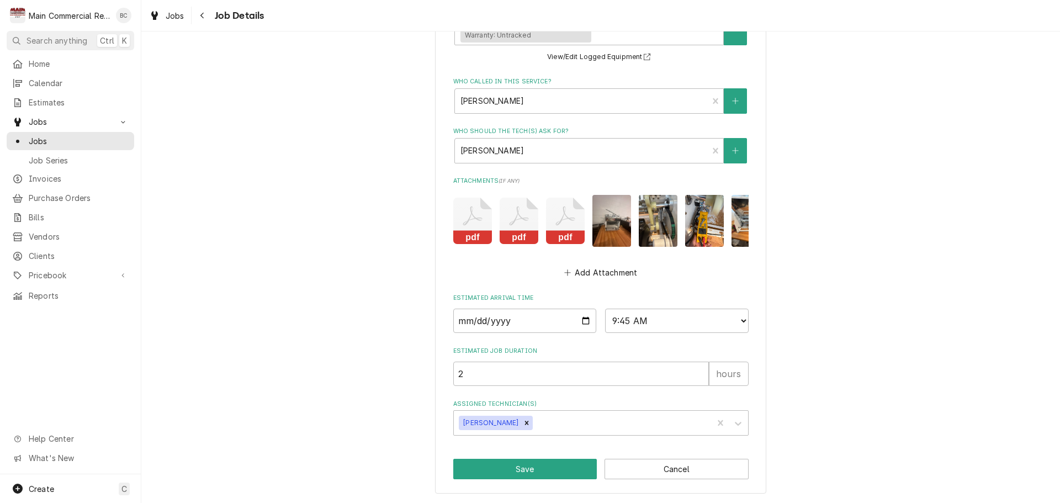
scroll to position [978, 0]
click at [525, 466] on button "Save" at bounding box center [525, 469] width 144 height 20
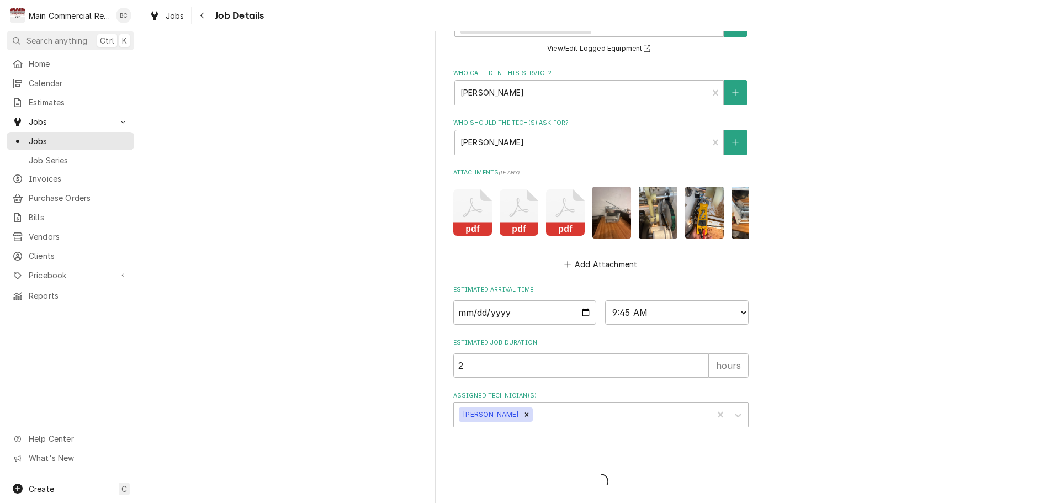
type textarea "x"
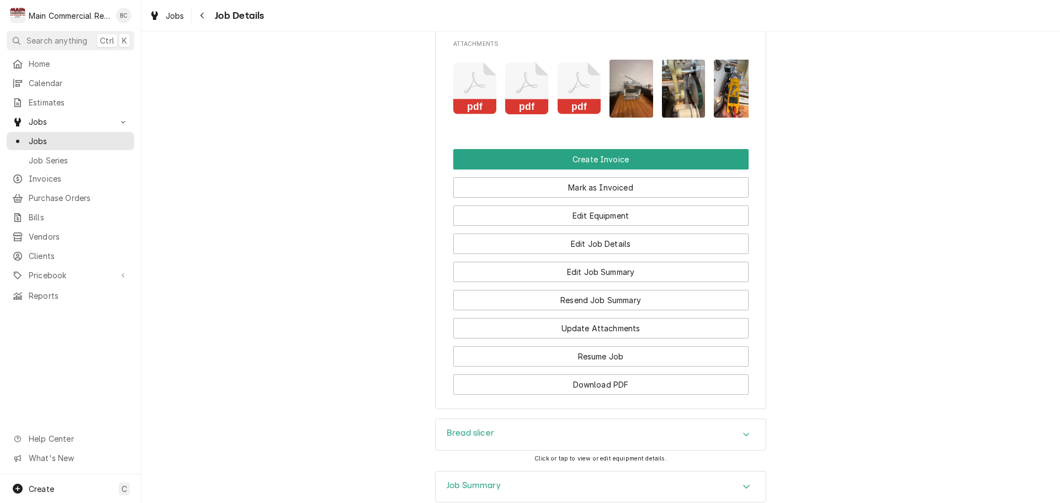
scroll to position [1490, 0]
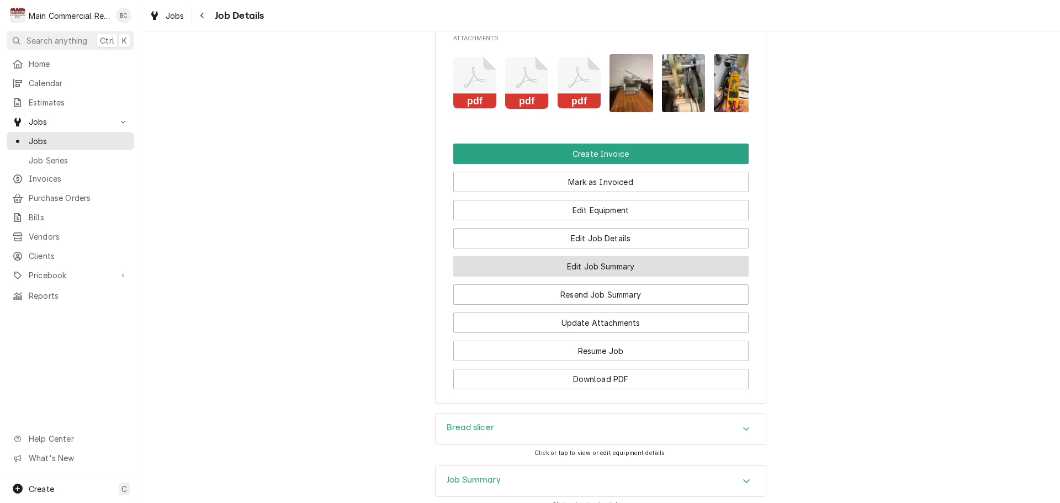
click at [554, 277] on button "Edit Job Summary" at bounding box center [600, 266] width 295 height 20
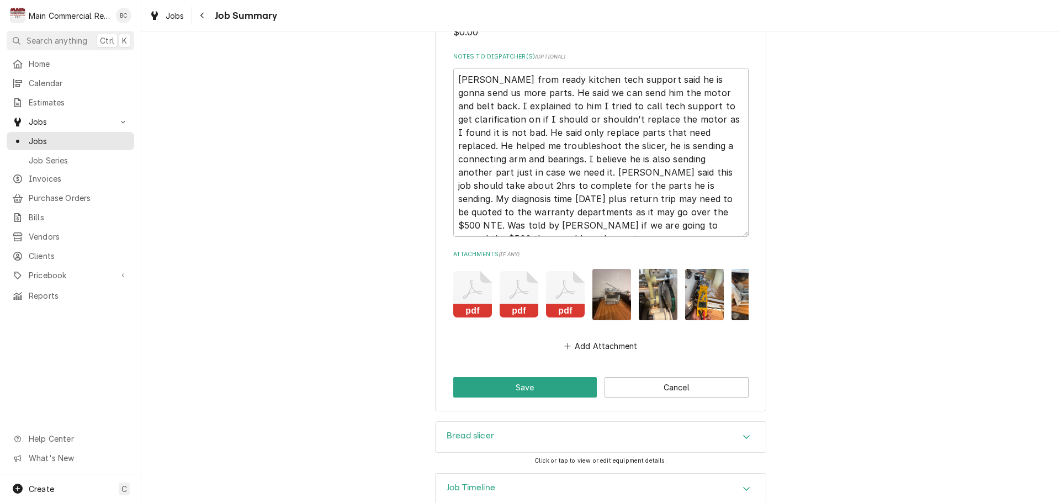
scroll to position [1783, 0]
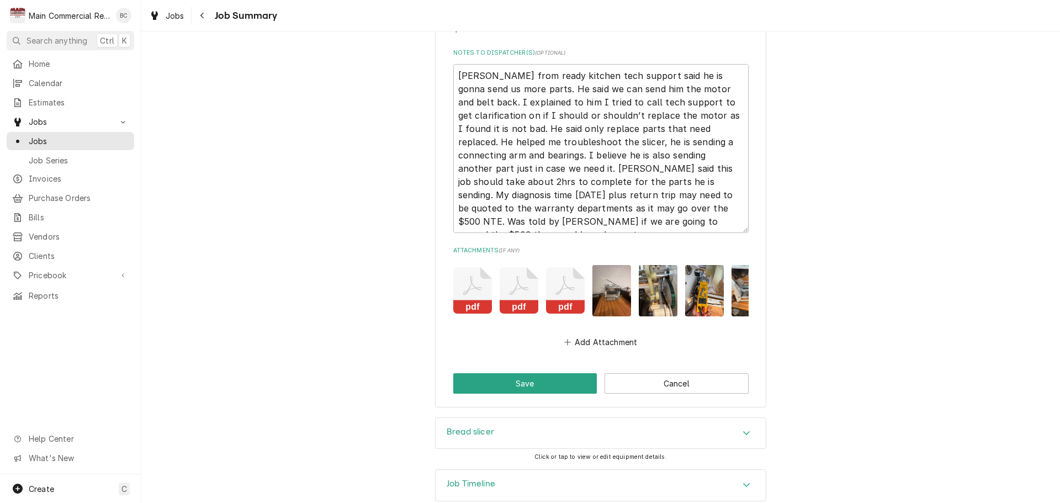
click at [452, 427] on h3 "Bread slicer" at bounding box center [470, 432] width 47 height 10
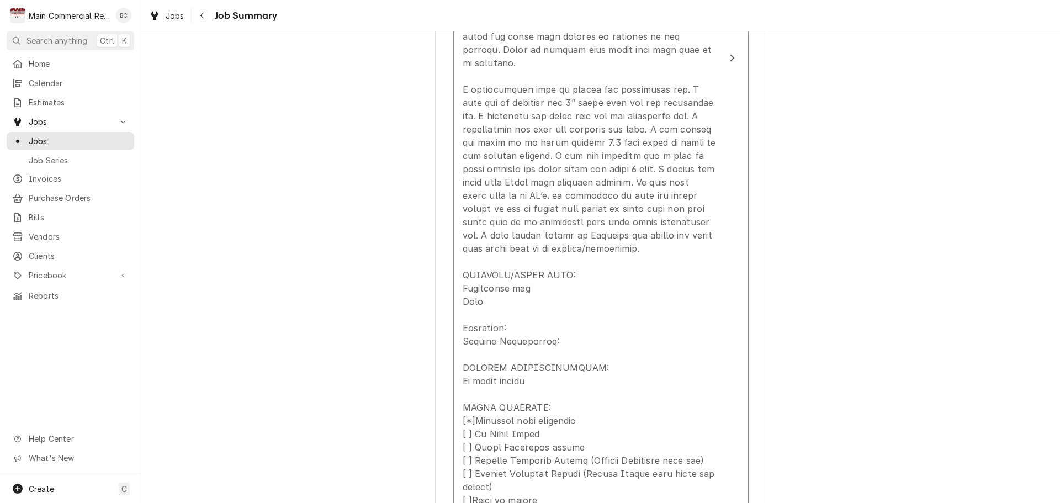
scroll to position [897, 0]
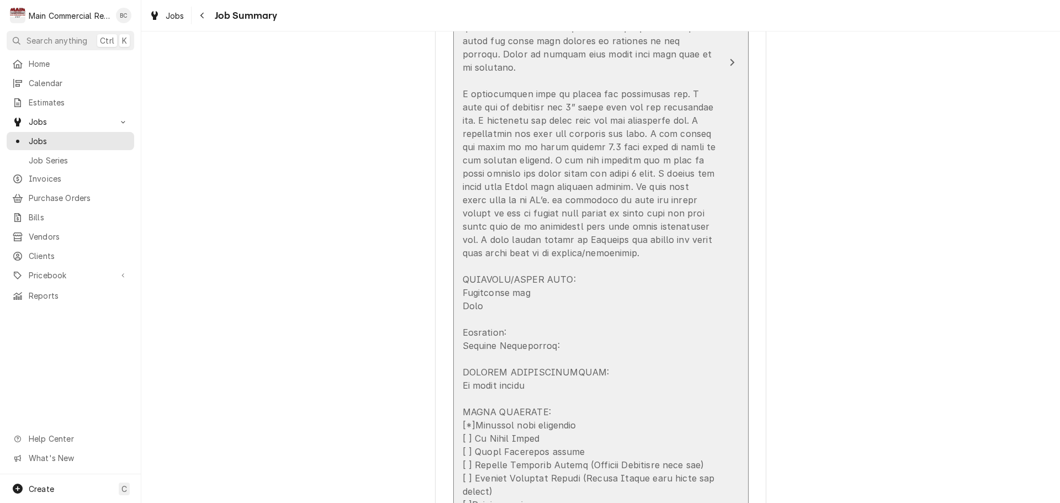
click at [463, 355] on div "Update Line Item" at bounding box center [589, 120] width 253 height 1152
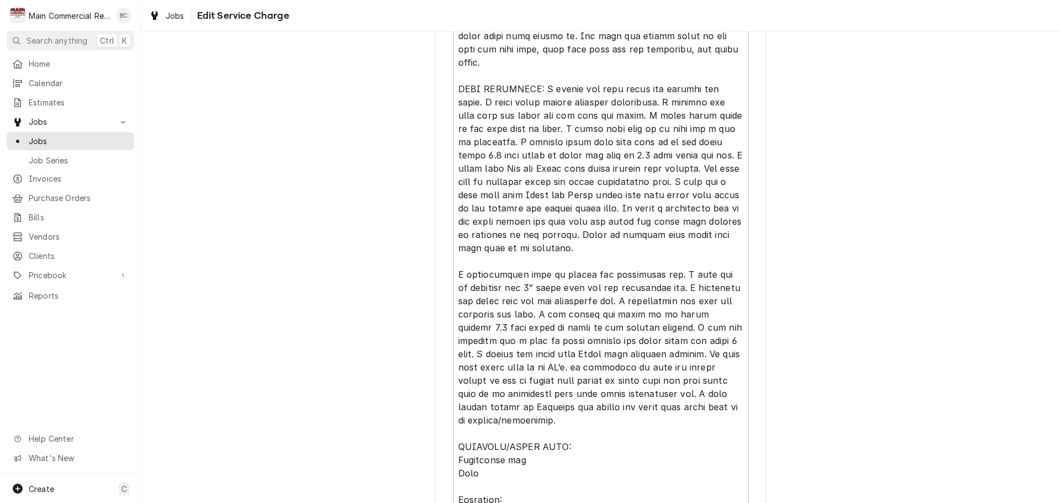
scroll to position [883, 0]
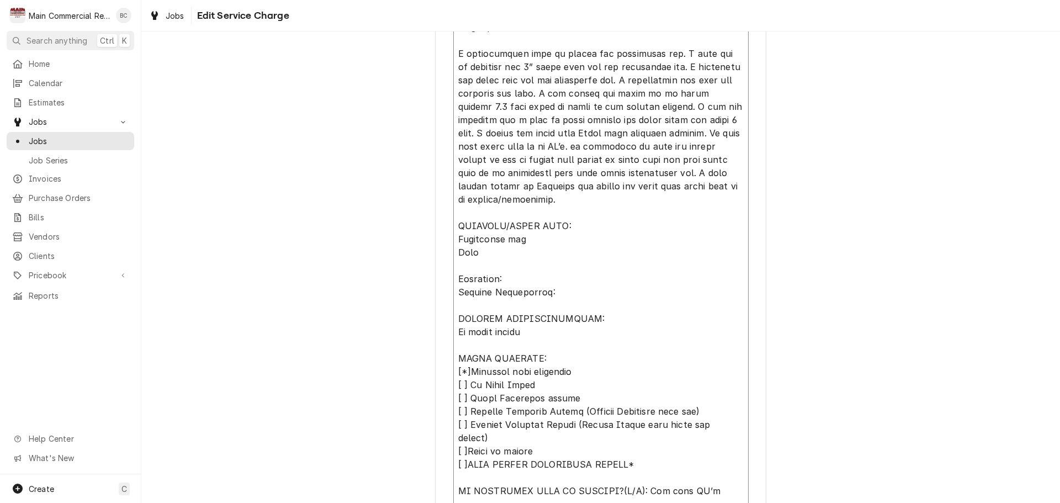
drag, startPoint x: 450, startPoint y: 304, endPoint x: 523, endPoint y: 323, distance: 75.0
click at [523, 323] on textarea "Service Summary" at bounding box center [600, 87] width 295 height 1070
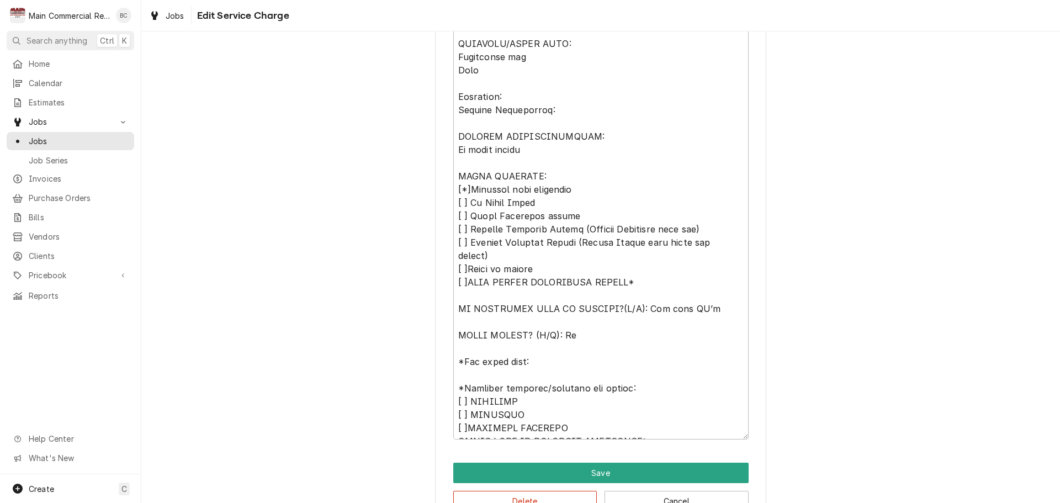
scroll to position [1097, 0]
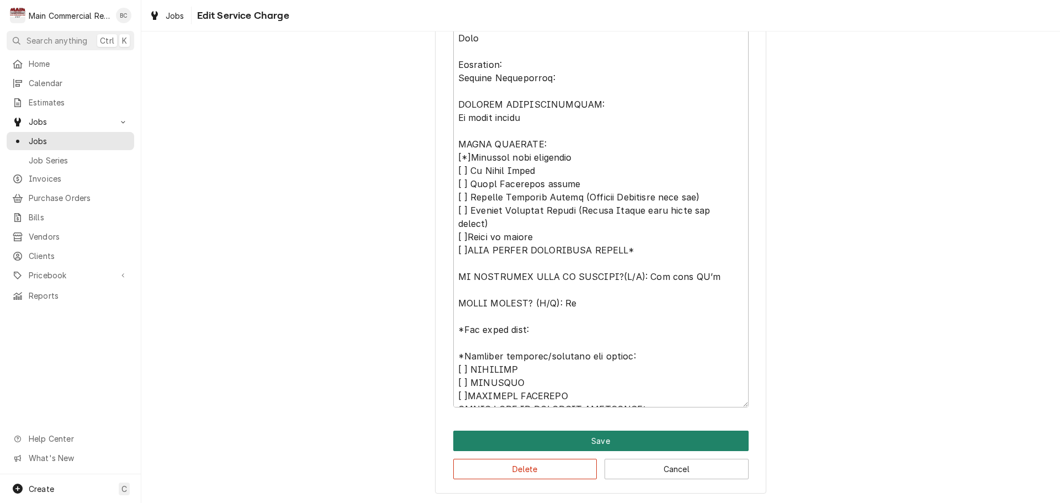
click at [526, 440] on button "Save" at bounding box center [600, 441] width 295 height 20
type textarea "x"
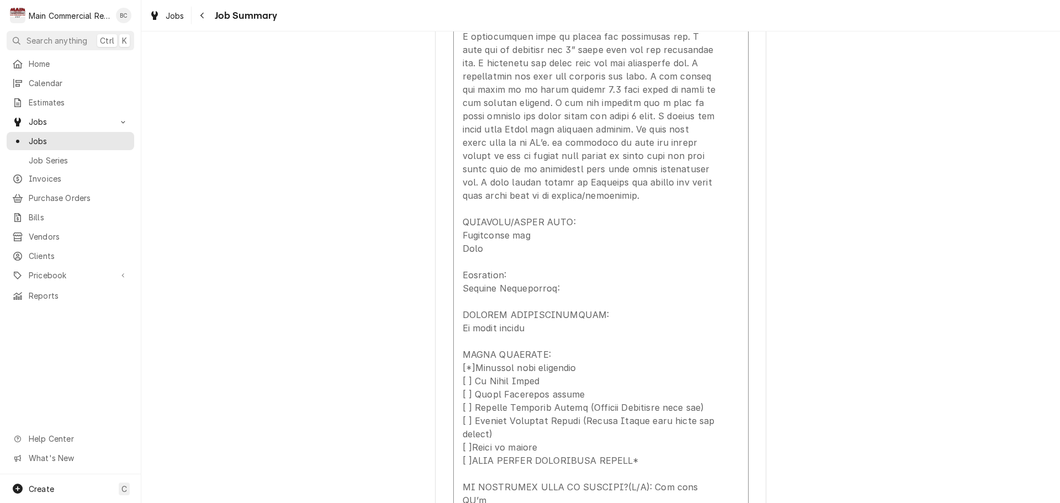
scroll to position [900, 0]
